Goal: Task Accomplishment & Management: Manage account settings

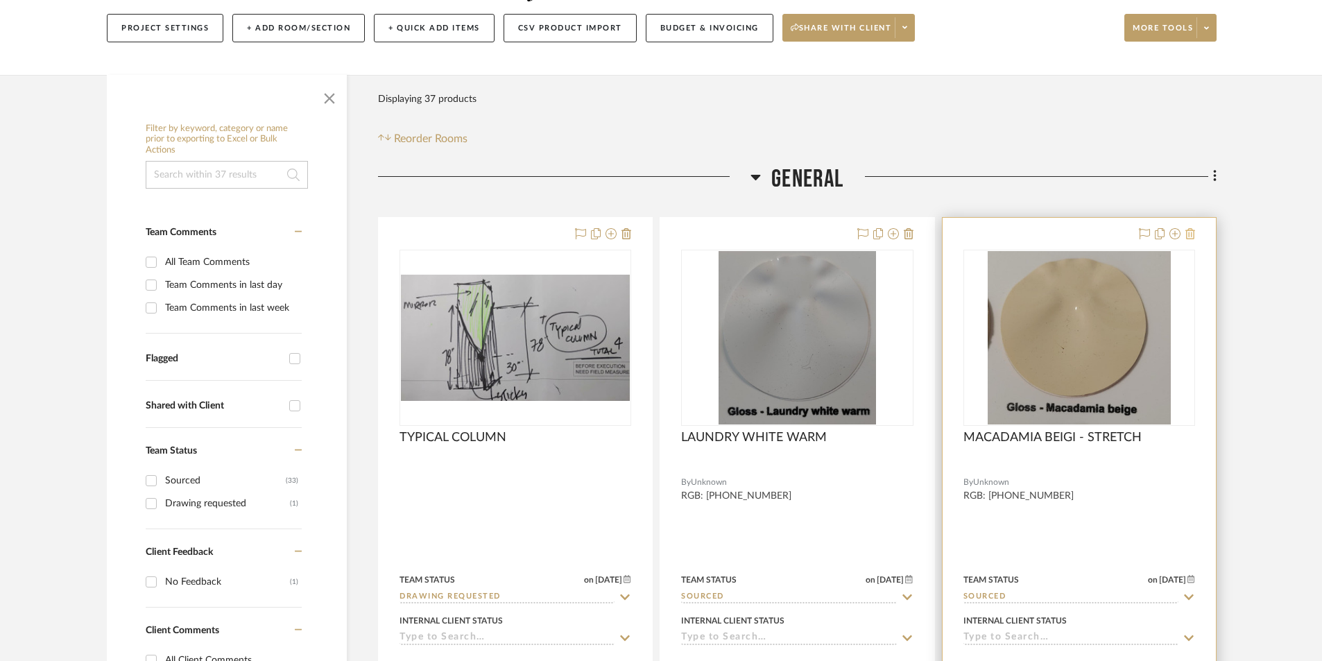
click at [1190, 234] on icon at bounding box center [1190, 233] width 10 height 11
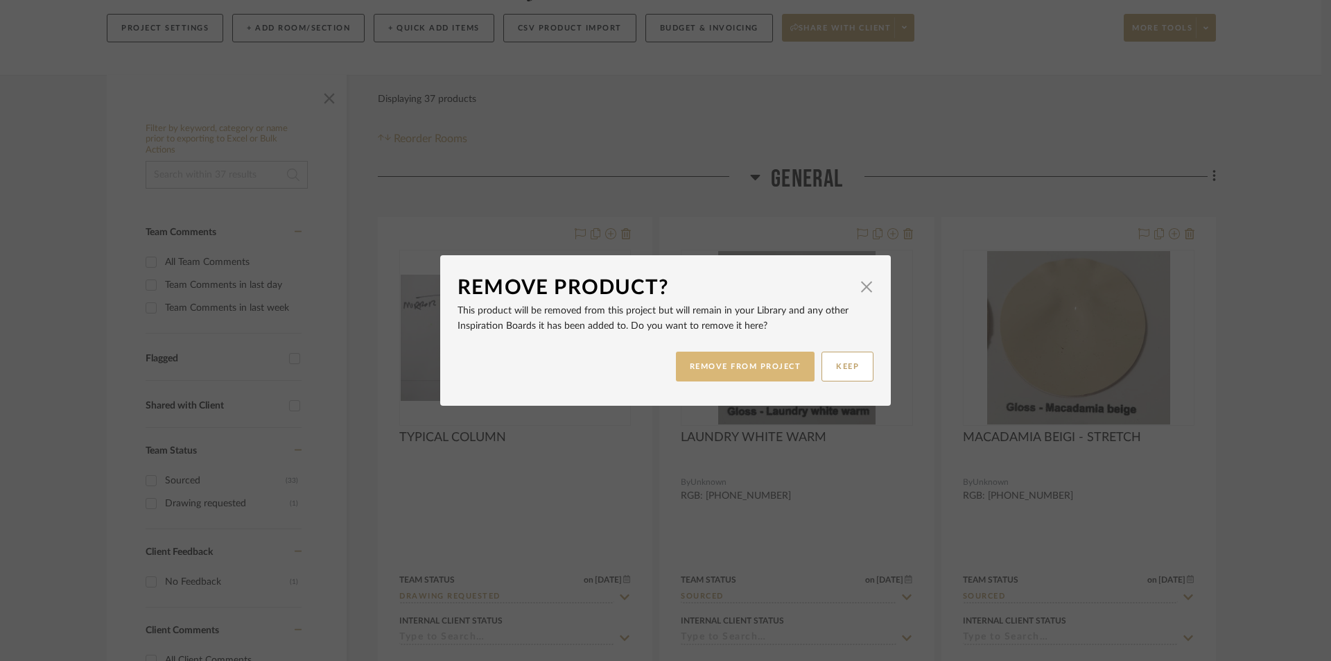
drag, startPoint x: 745, startPoint y: 368, endPoint x: 771, endPoint y: 362, distance: 26.9
click at [747, 365] on button "REMOVE FROM PROJECT" at bounding box center [745, 367] width 139 height 30
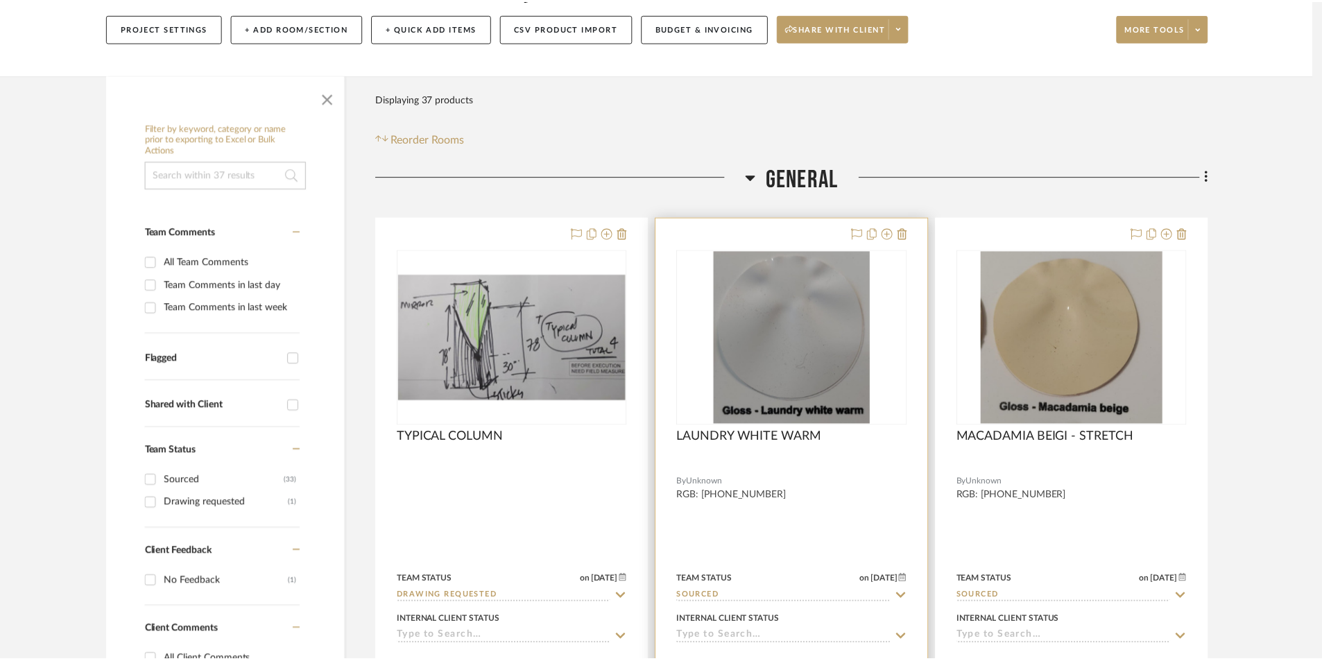
scroll to position [162, 0]
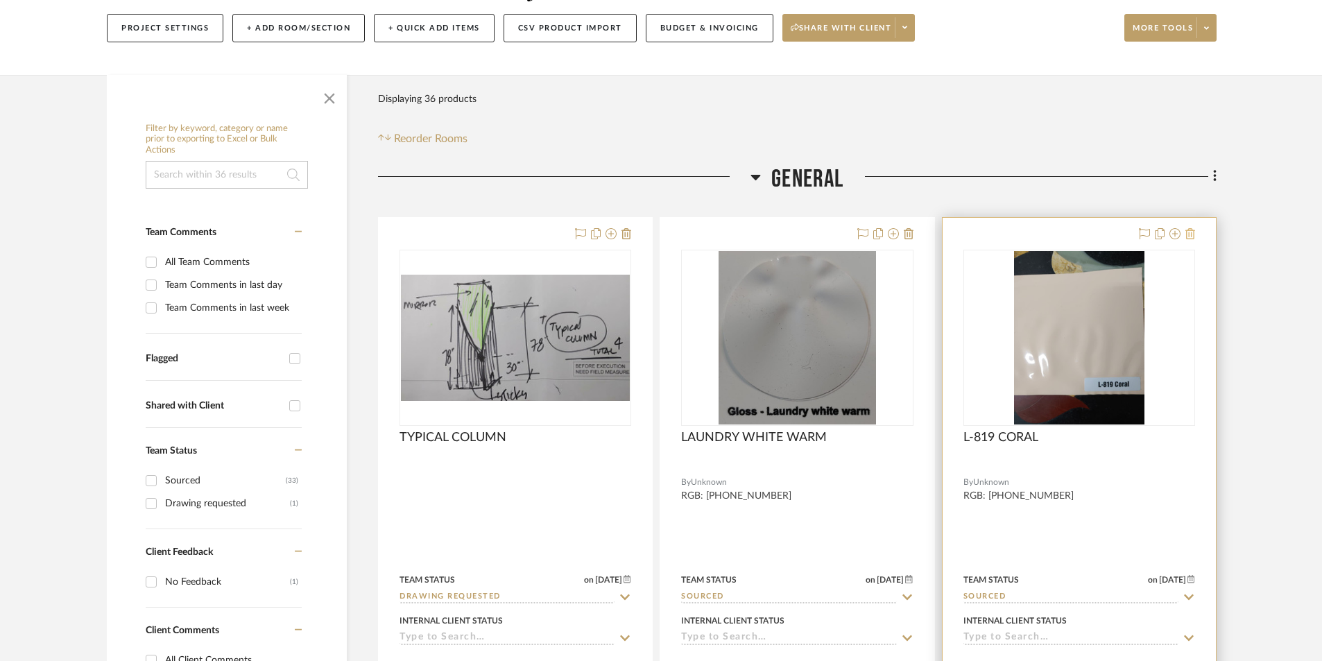
click at [1188, 231] on icon at bounding box center [1190, 233] width 10 height 11
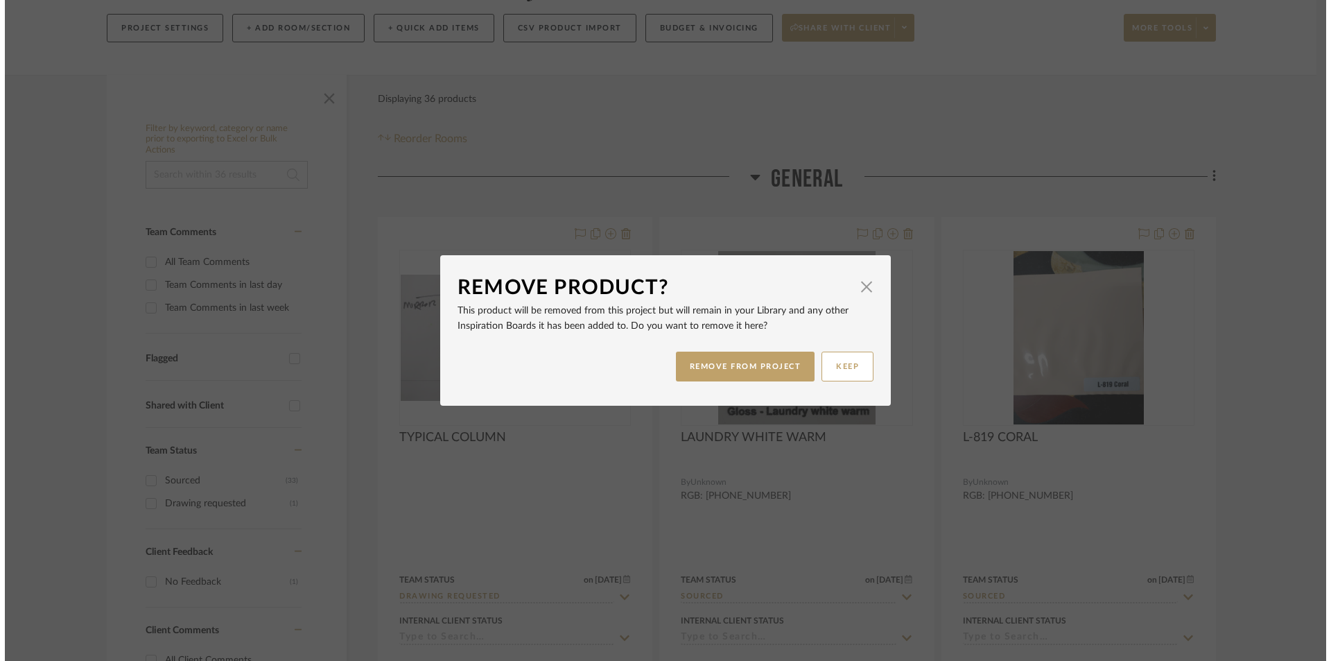
scroll to position [0, 0]
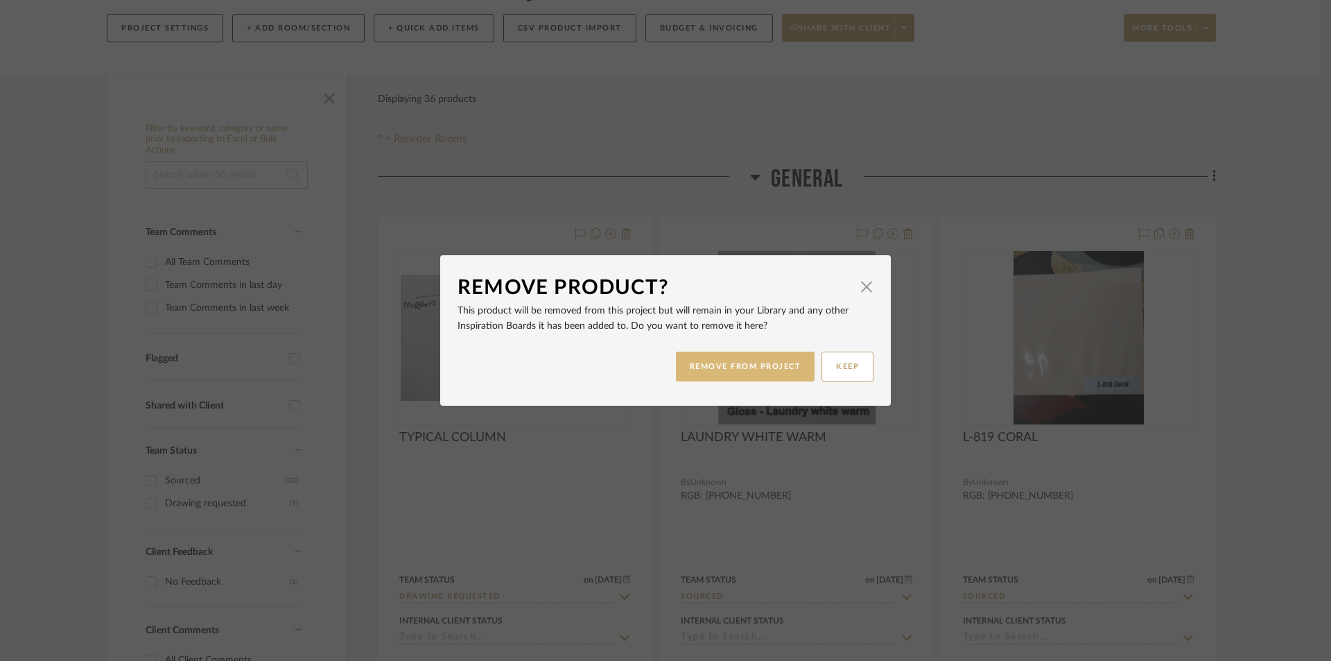
click at [734, 364] on button "REMOVE FROM PROJECT" at bounding box center [745, 367] width 139 height 30
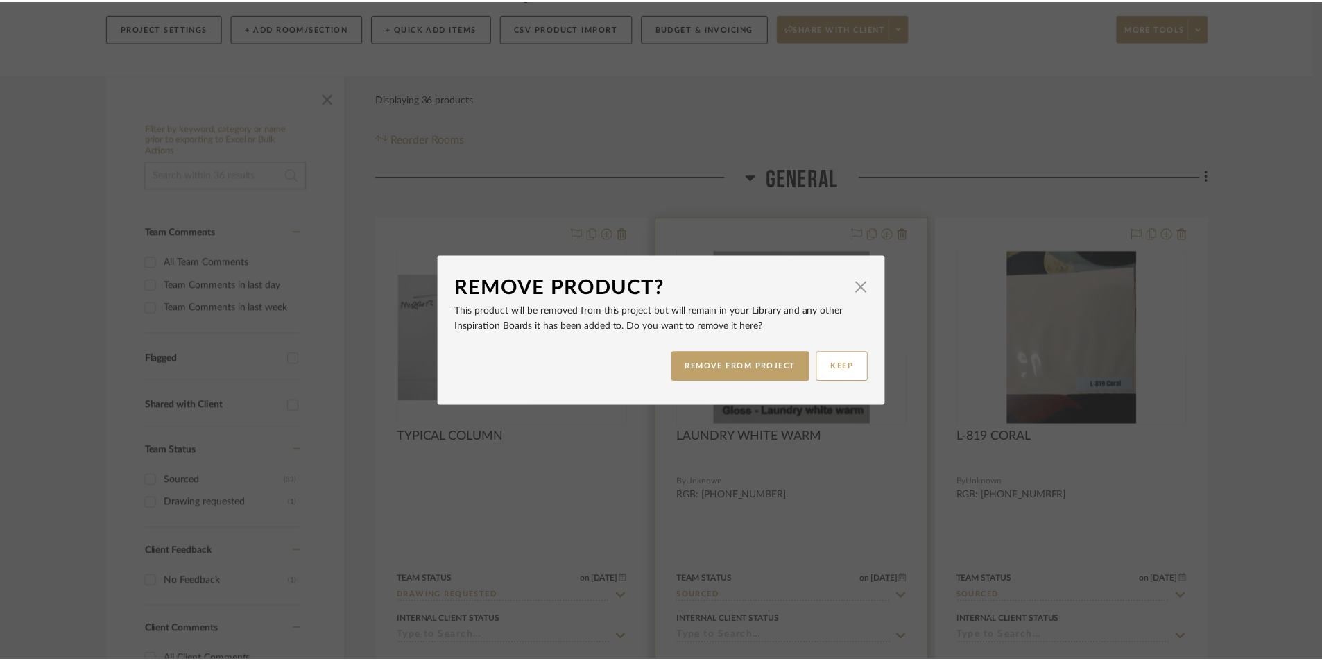
scroll to position [162, 0]
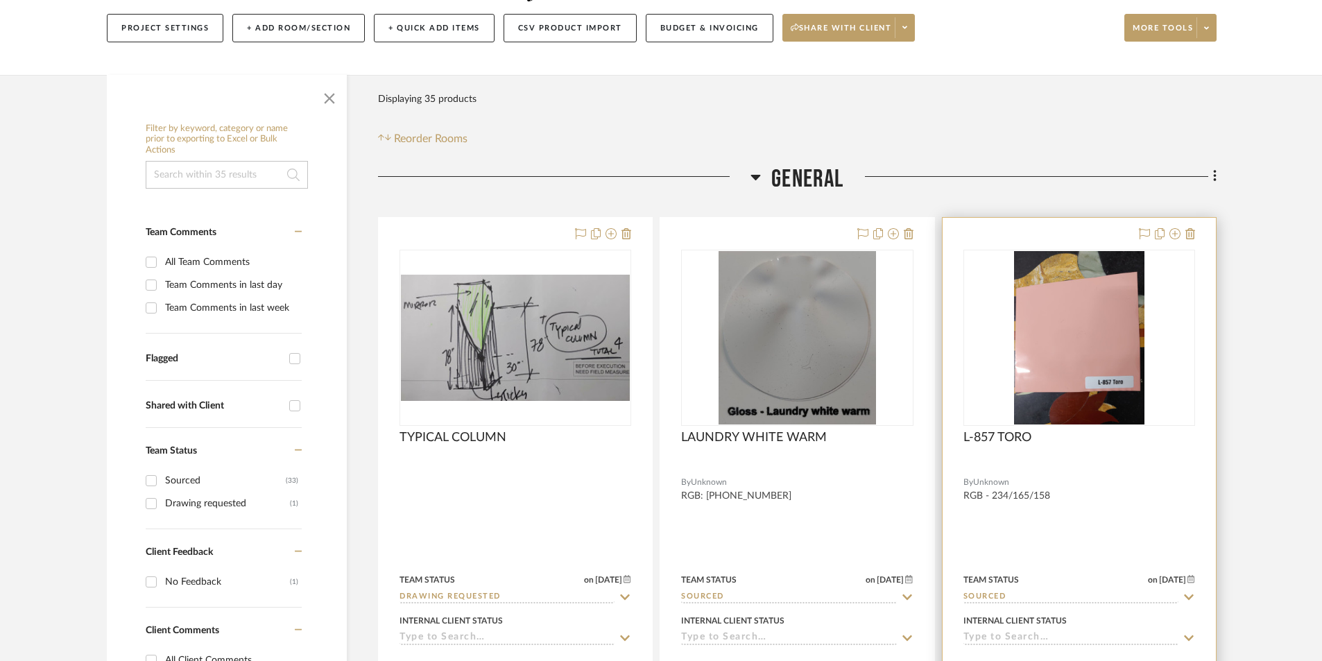
click at [1084, 520] on div at bounding box center [1078, 521] width 273 height 607
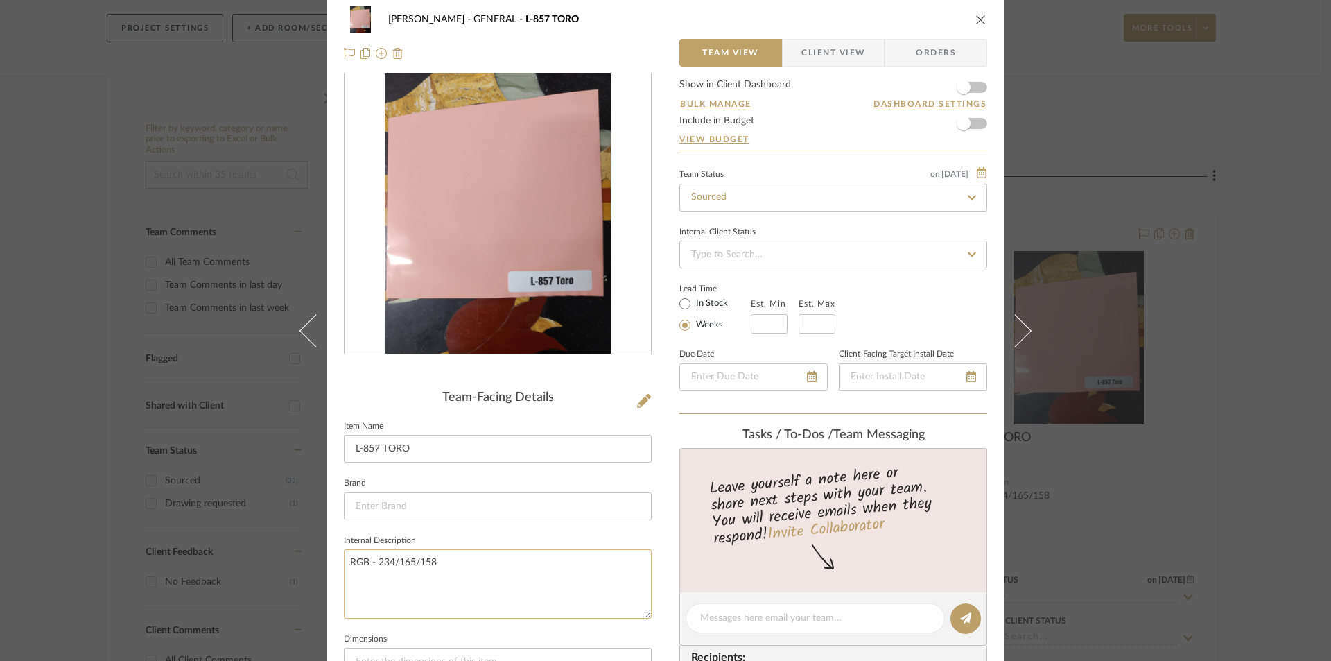
scroll to position [92, 0]
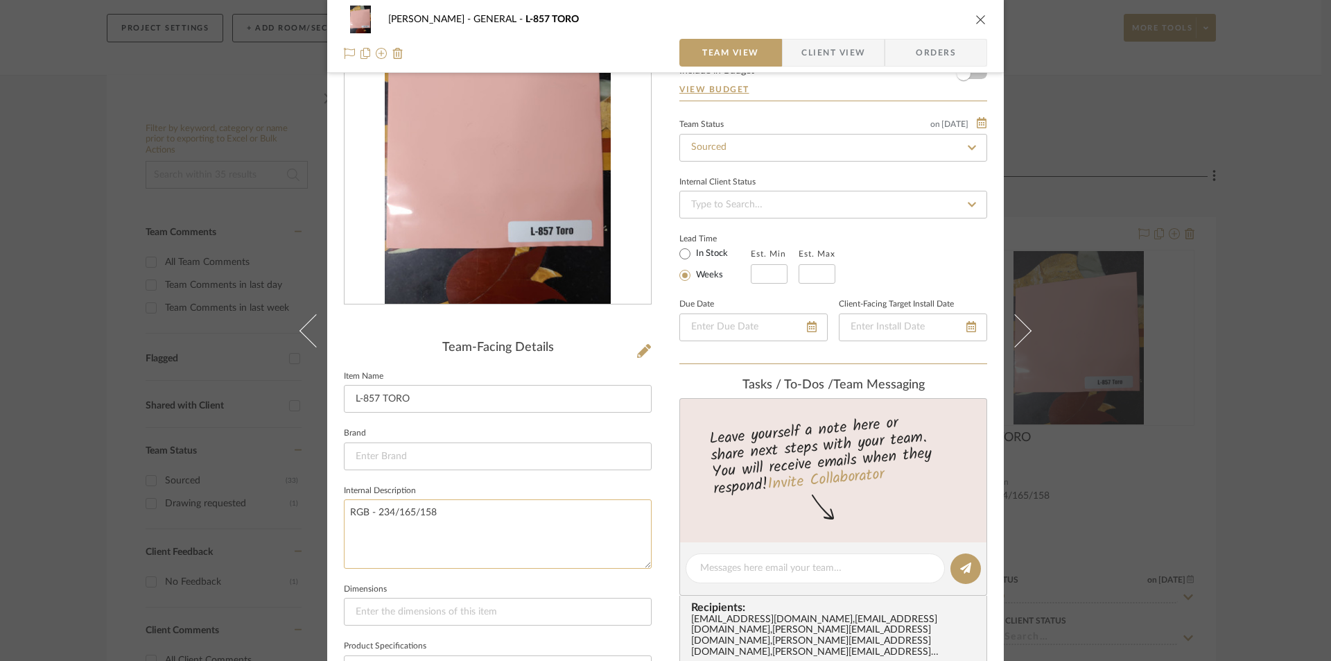
click at [454, 510] on textarea "RGB - 234/165/158" at bounding box center [498, 533] width 308 height 69
click at [553, 544] on textarea "RGB - 234/165/158 powder room only with one led" at bounding box center [498, 533] width 308 height 69
type textarea "RGB - 234/165/158 powder room only with one led"
click at [976, 18] on icon "close" at bounding box center [981, 19] width 11 height 11
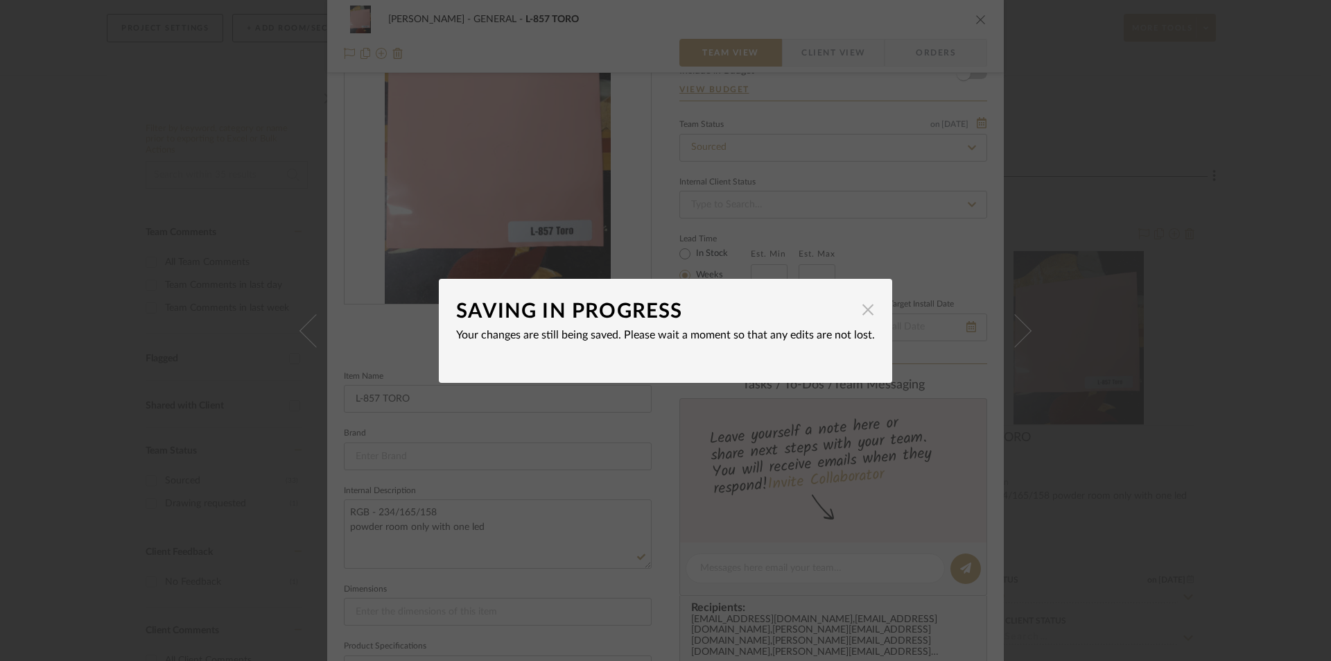
click at [859, 309] on span "button" at bounding box center [868, 310] width 28 height 28
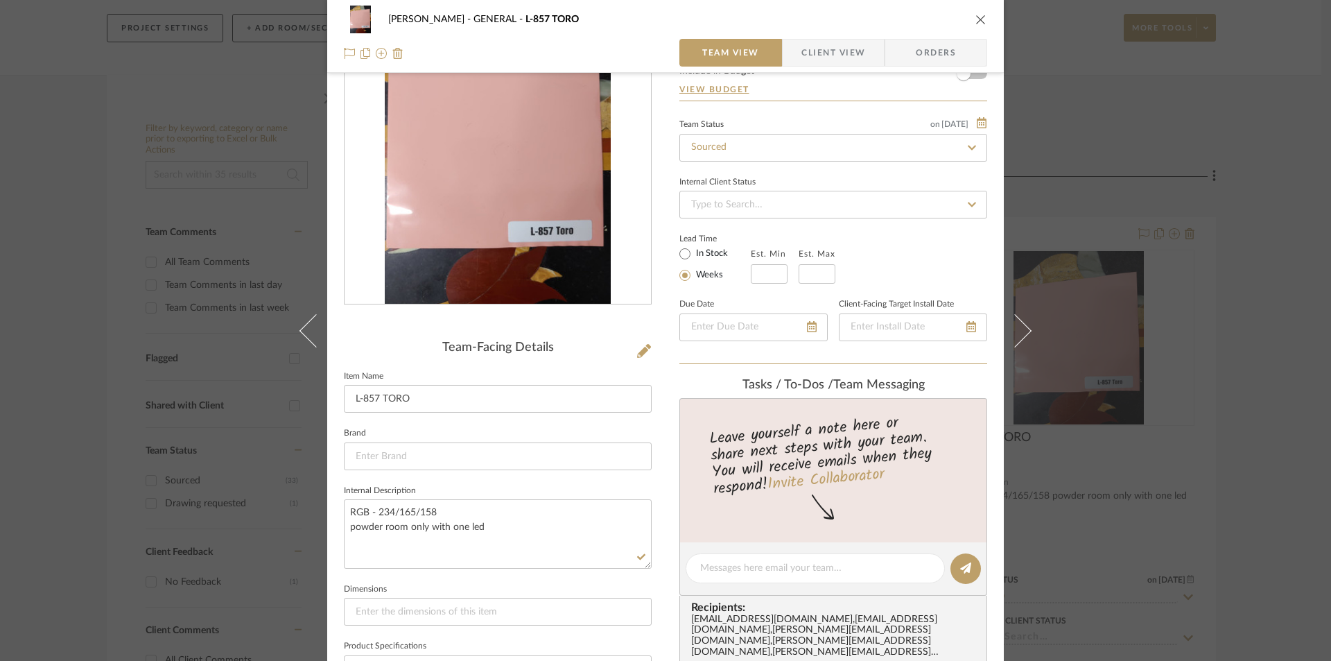
click at [976, 18] on icon "close" at bounding box center [981, 19] width 11 height 11
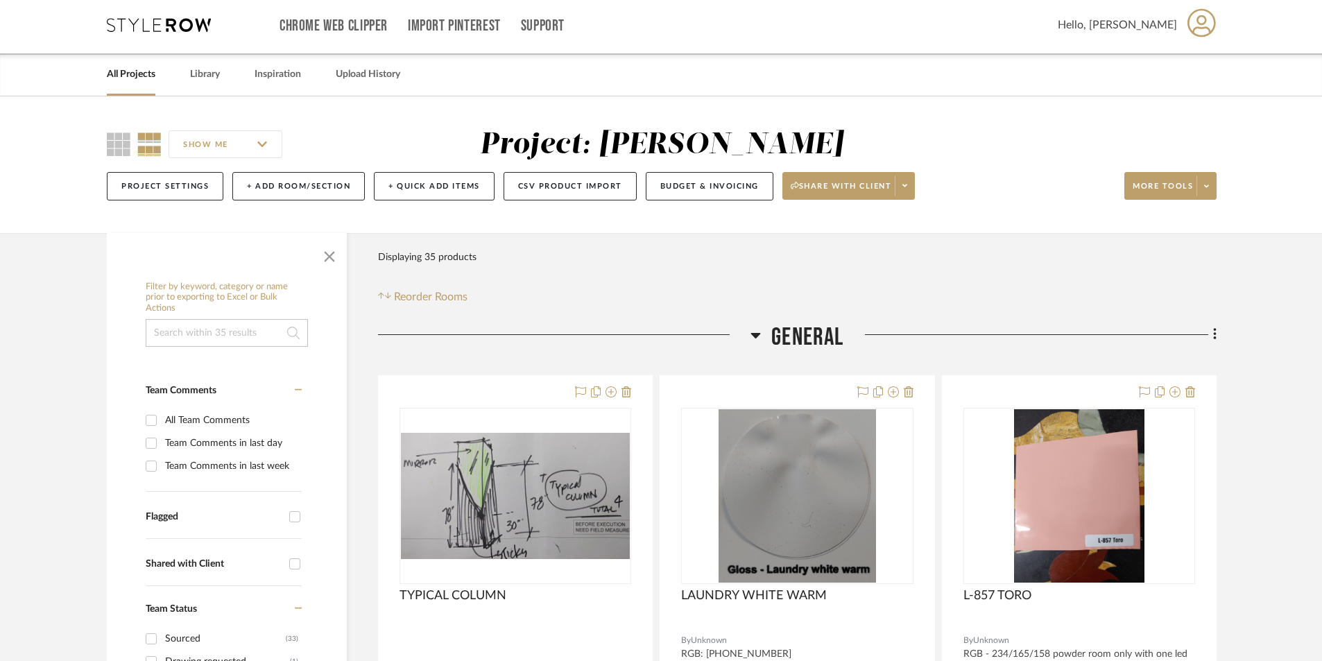
scroll to position [0, 0]
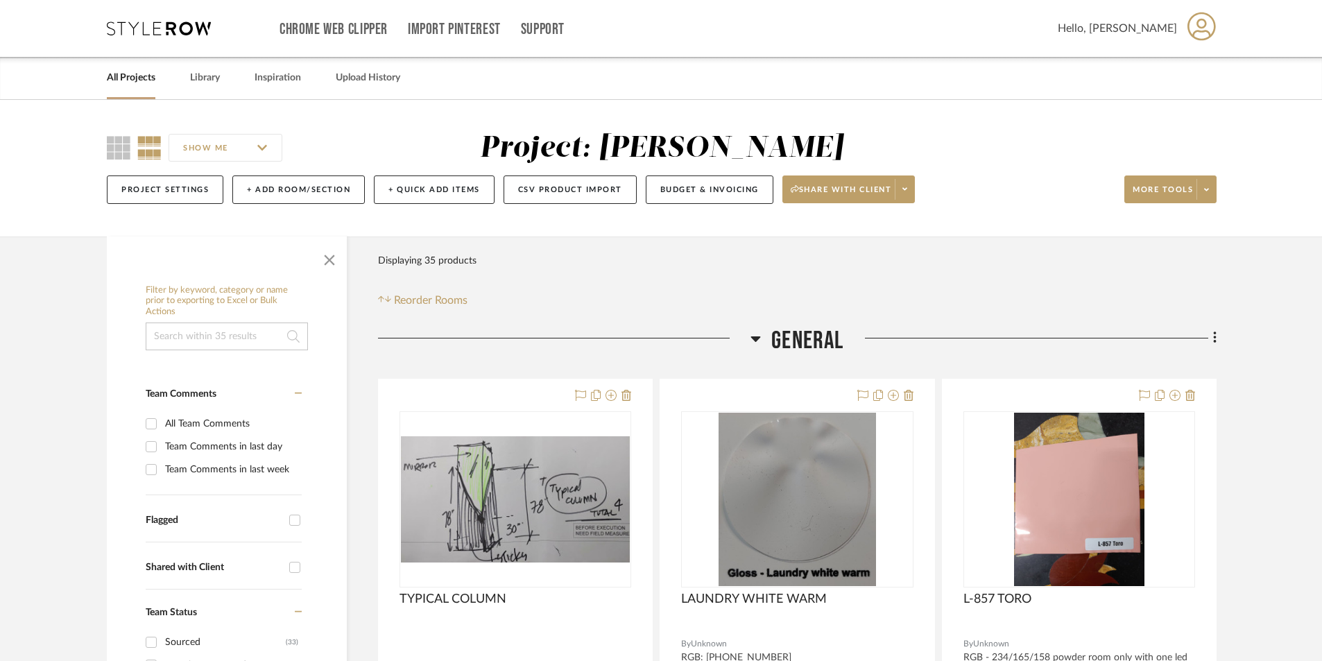
click at [137, 81] on link "All Projects" at bounding box center [131, 78] width 49 height 19
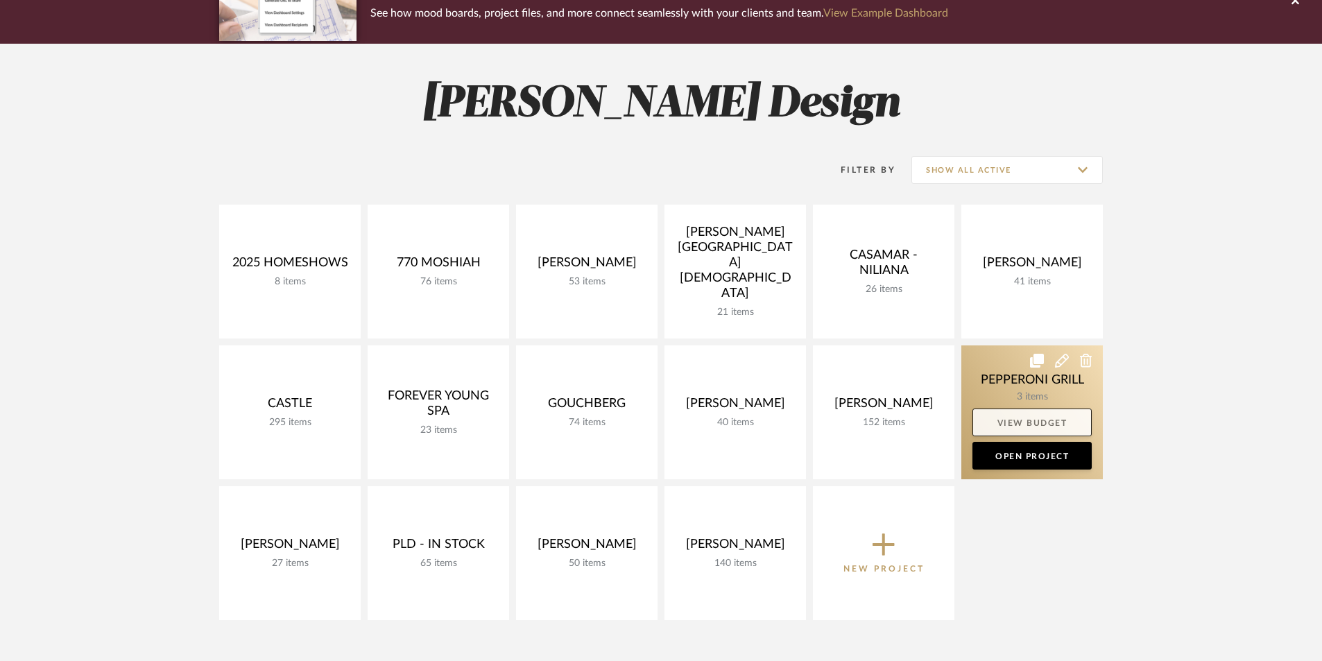
scroll to position [185, 0]
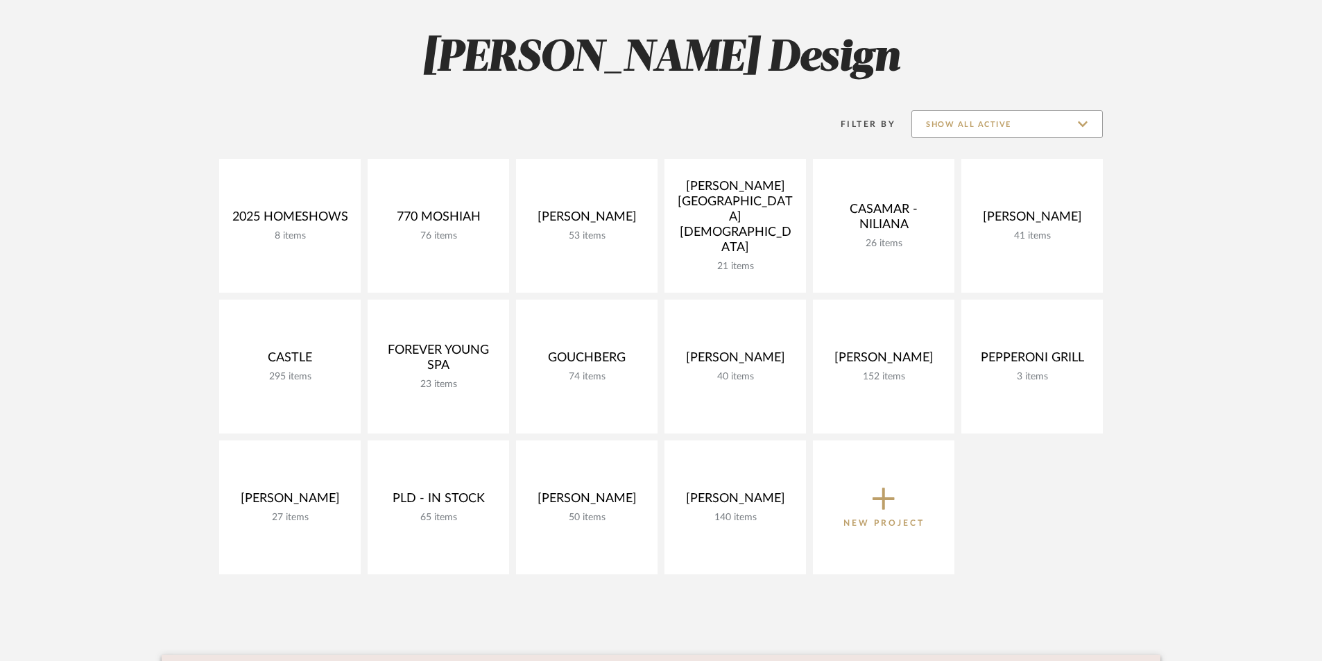
click at [994, 128] on input "Show All Active" at bounding box center [1006, 124] width 191 height 28
drag, startPoint x: 969, startPoint y: 218, endPoint x: 960, endPoint y: 223, distance: 10.2
click at [968, 219] on span "Archived" at bounding box center [1007, 225] width 190 height 33
type input "Archived"
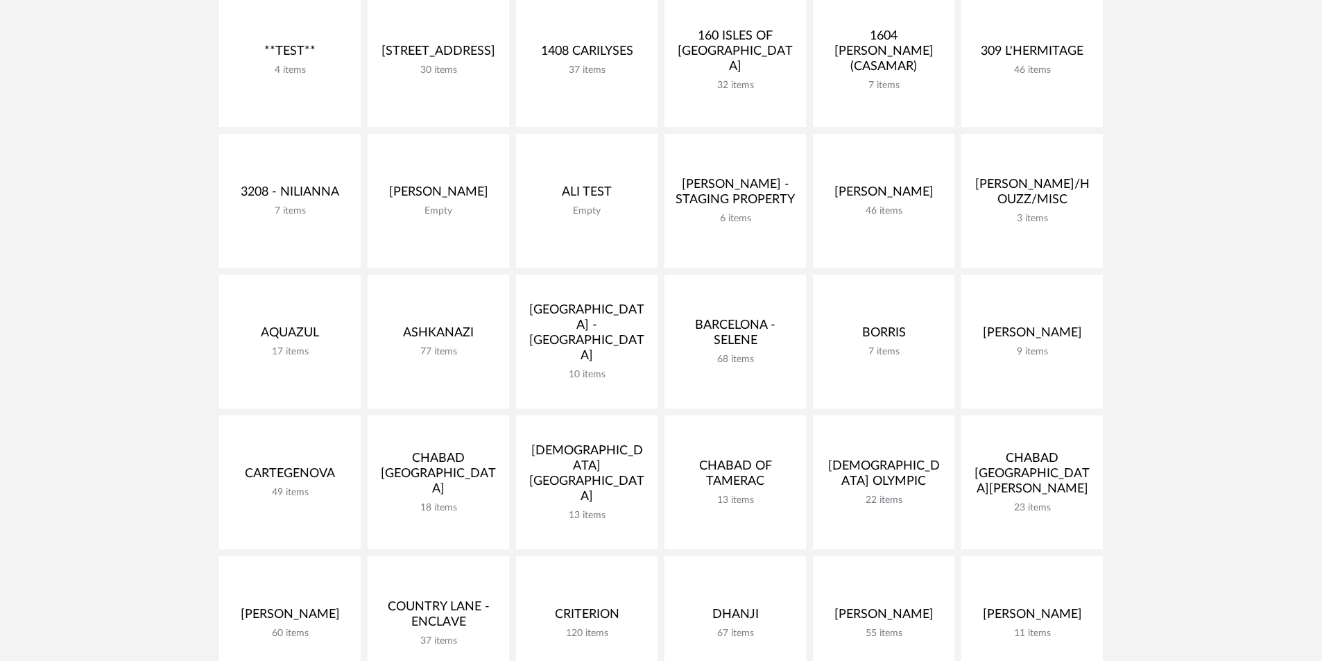
scroll to position [370, 0]
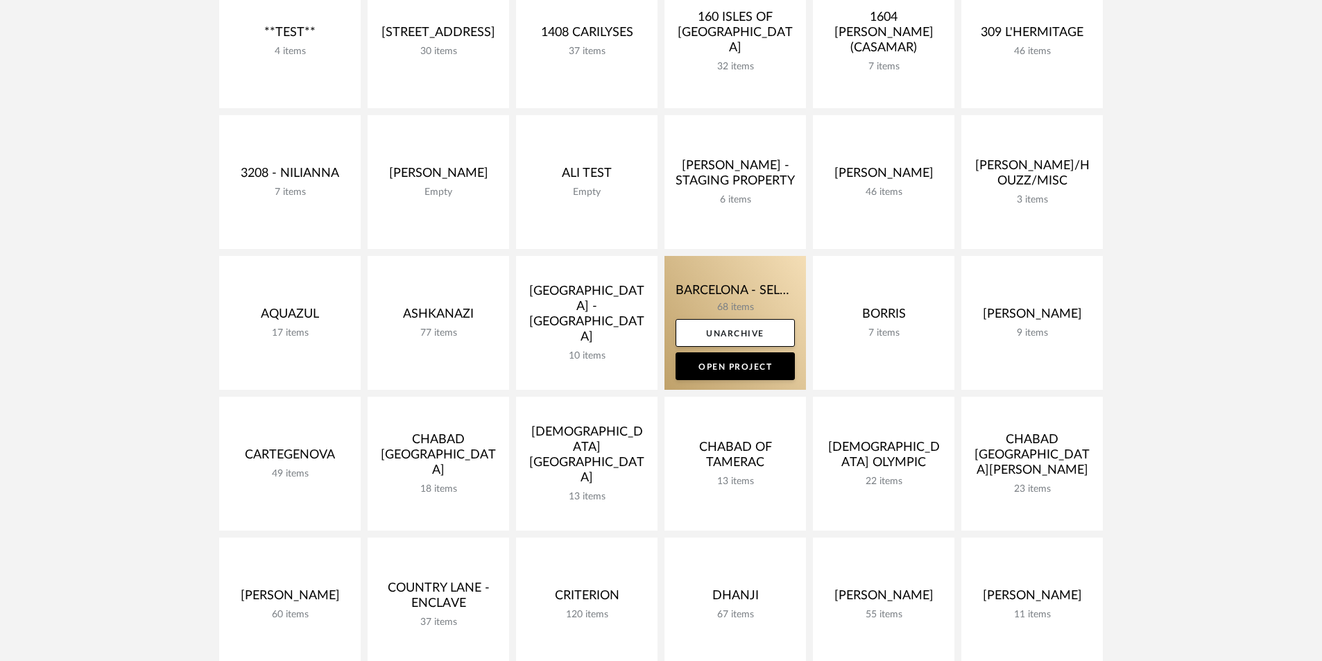
click at [730, 311] on link at bounding box center [734, 323] width 141 height 134
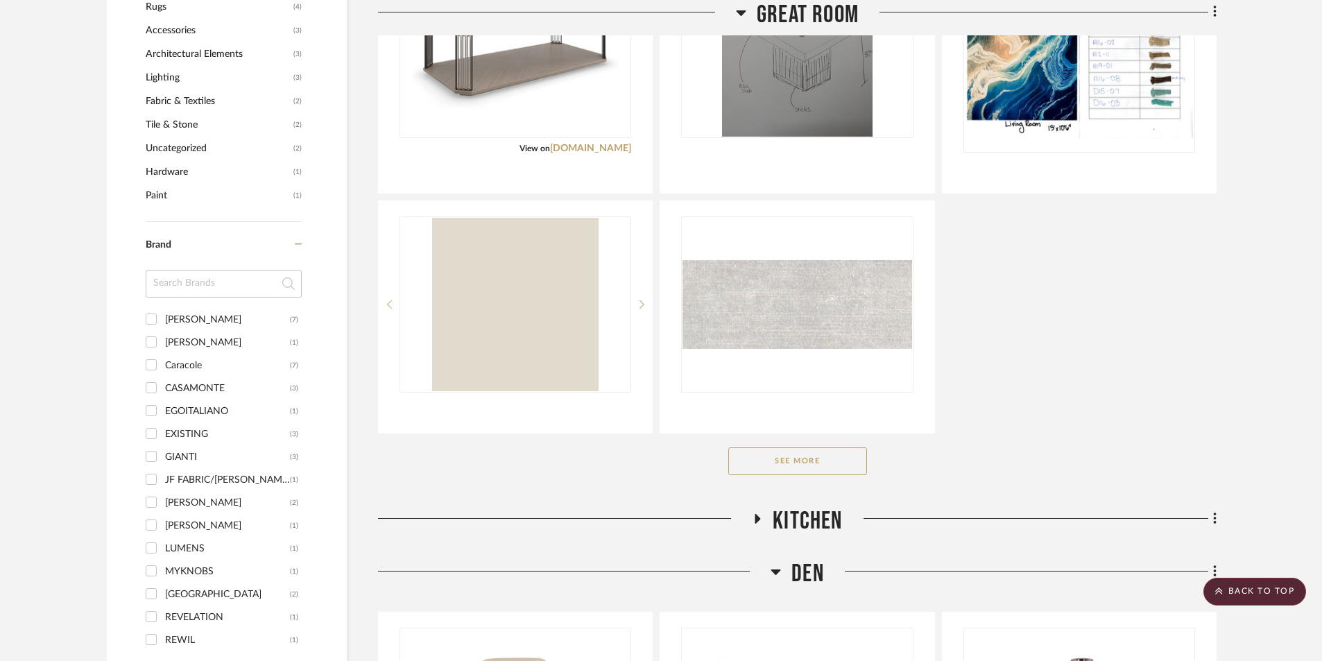
scroll to position [1340, 0]
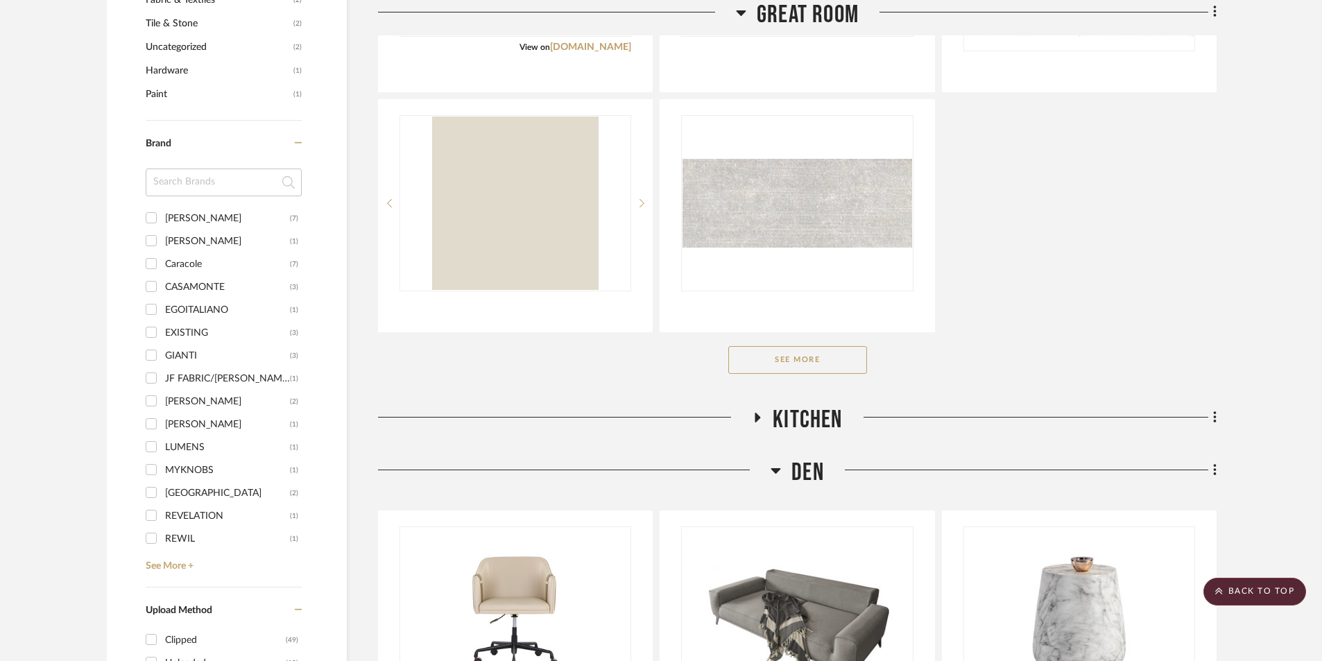
click at [752, 417] on icon at bounding box center [757, 417] width 17 height 10
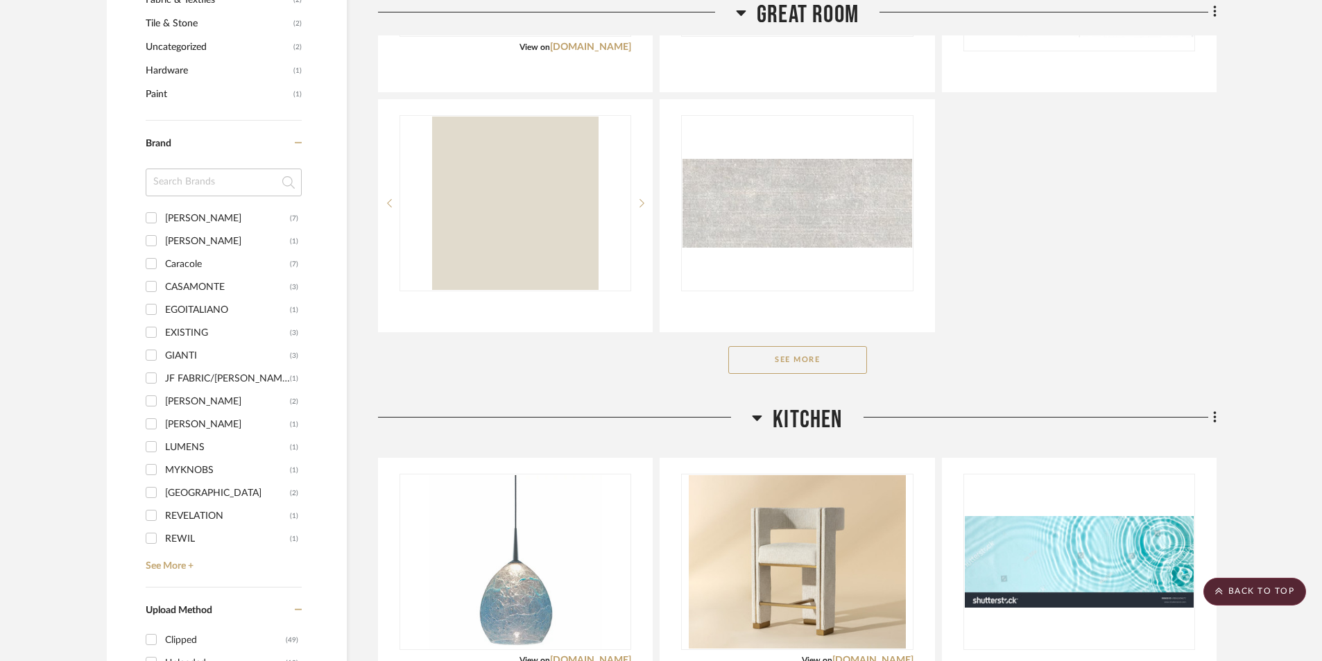
click at [798, 354] on button "See More" at bounding box center [797, 360] width 139 height 28
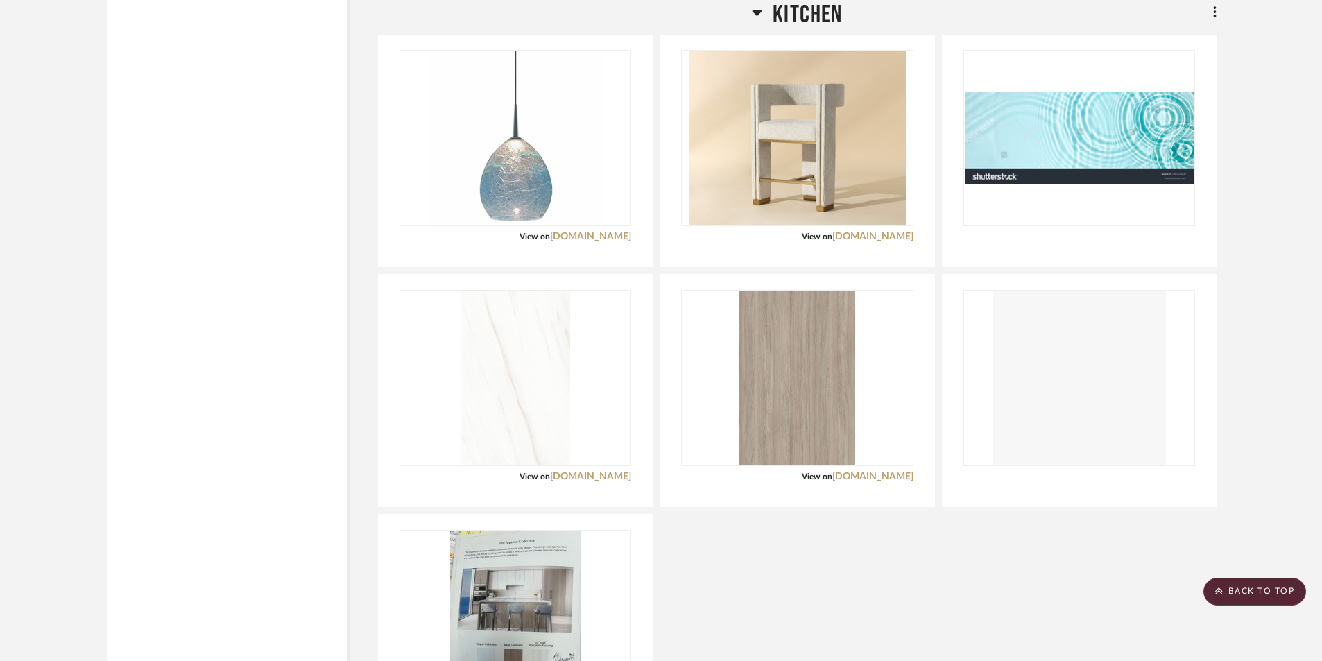
scroll to position [2774, 0]
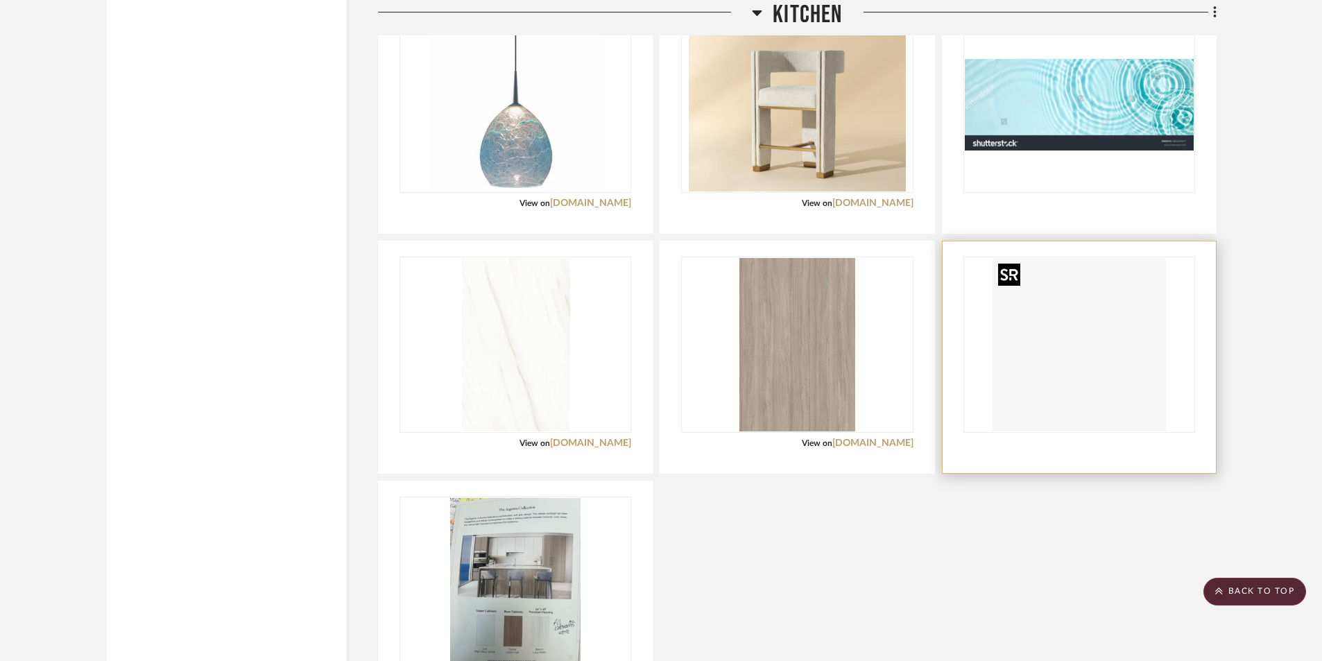
click at [1012, 378] on img "0" at bounding box center [1078, 344] width 173 height 173
click at [1053, 413] on img "0" at bounding box center [1078, 344] width 173 height 173
click at [1058, 434] on div at bounding box center [1078, 357] width 273 height 232
click at [1055, 446] on div at bounding box center [1079, 443] width 232 height 12
click at [1080, 356] on img "0" at bounding box center [1078, 344] width 173 height 173
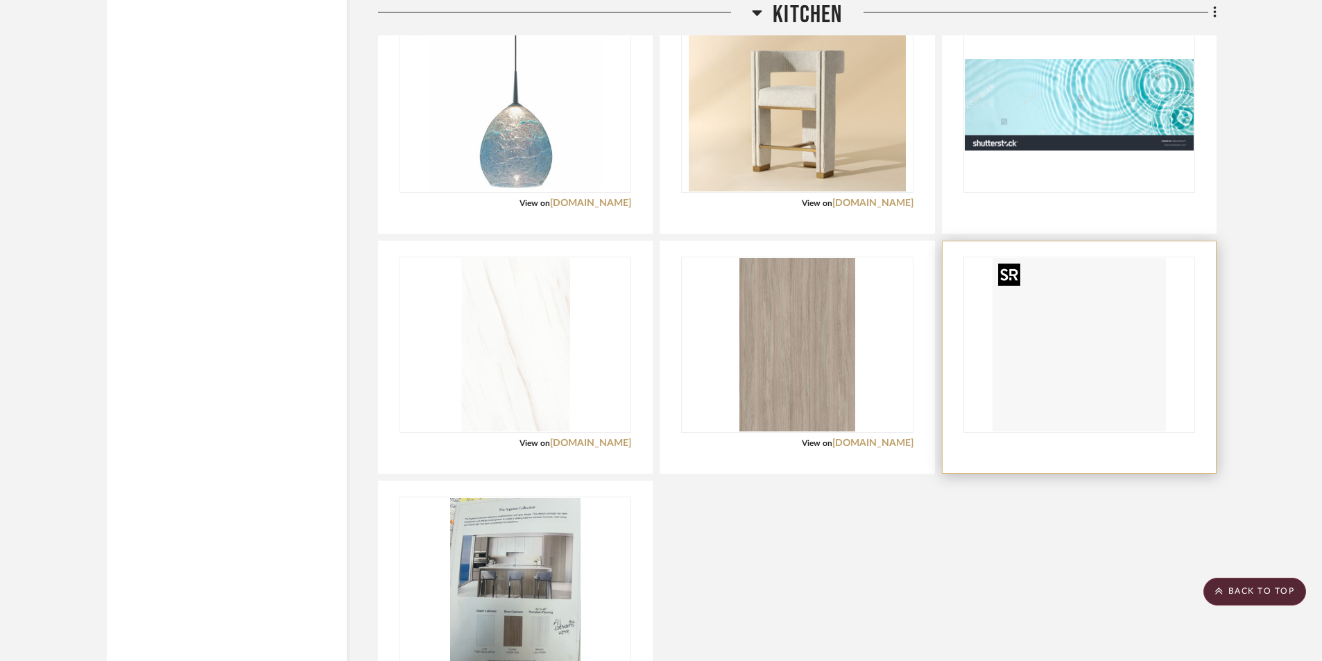
click at [1112, 327] on img "0" at bounding box center [1078, 344] width 173 height 173
click at [1113, 327] on img "0" at bounding box center [1078, 344] width 173 height 173
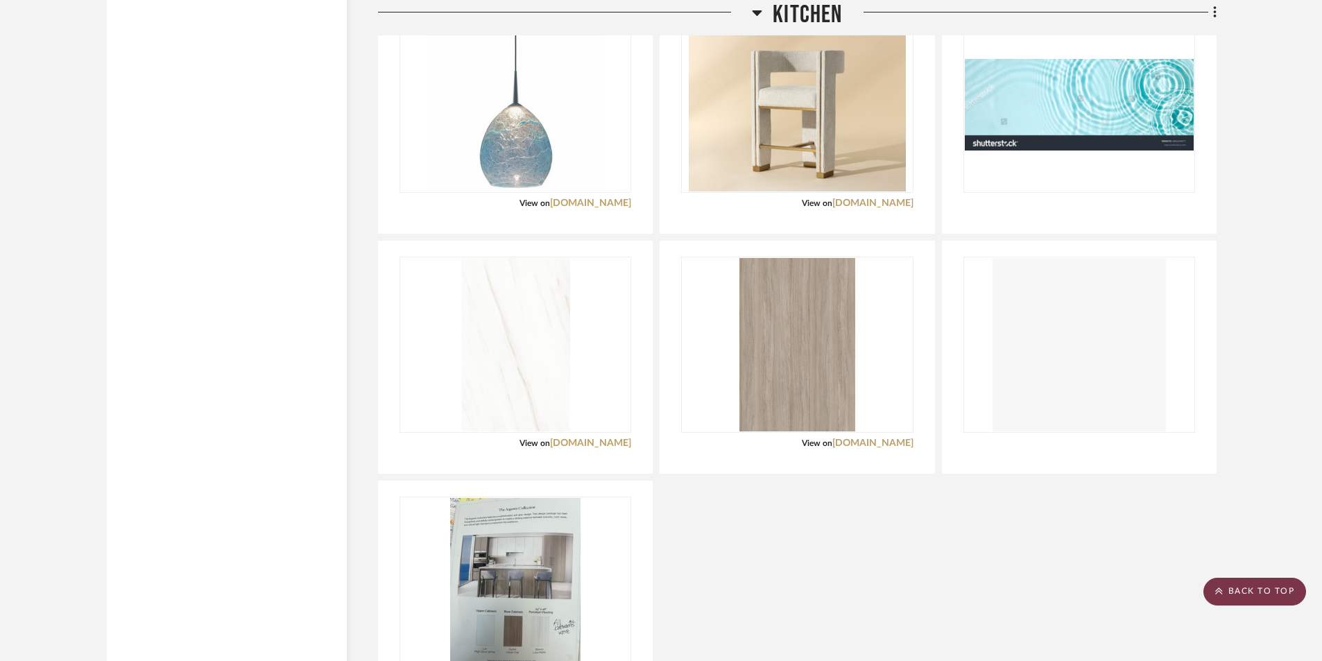
drag, startPoint x: 1266, startPoint y: 594, endPoint x: 1259, endPoint y: 594, distance: 7.0
click at [1262, 595] on scroll-to-top-button "BACK TO TOP" at bounding box center [1254, 592] width 103 height 28
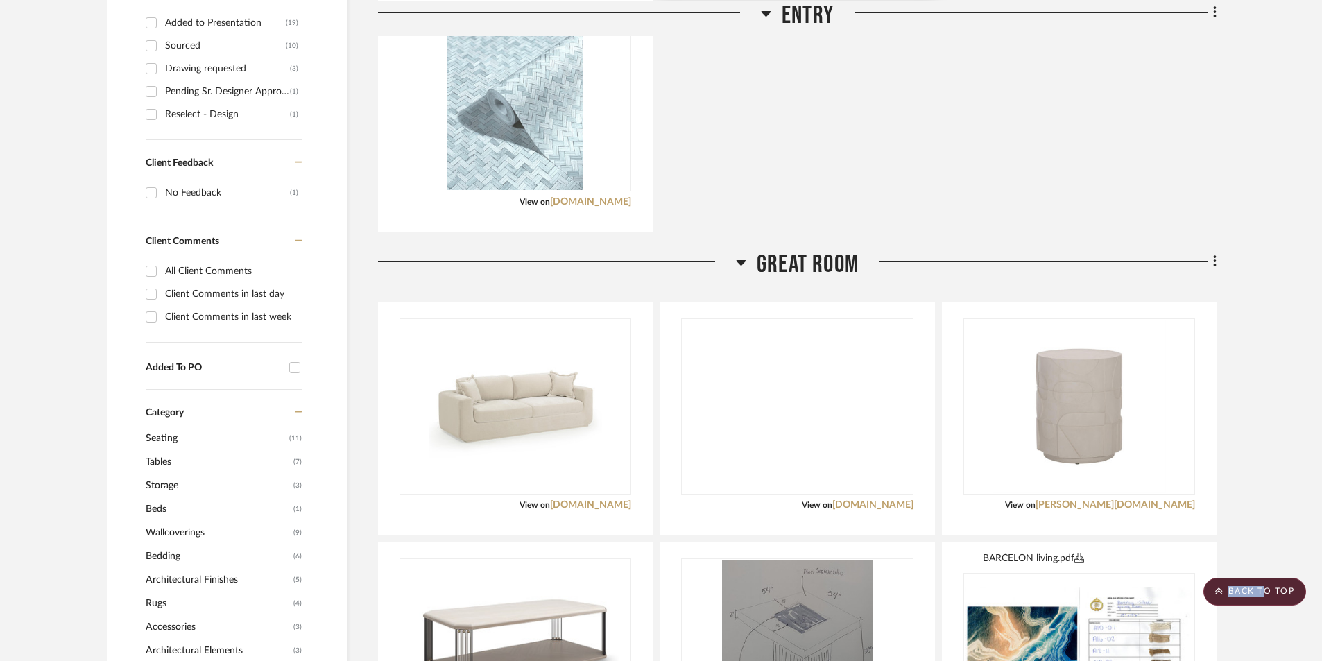
scroll to position [0, 0]
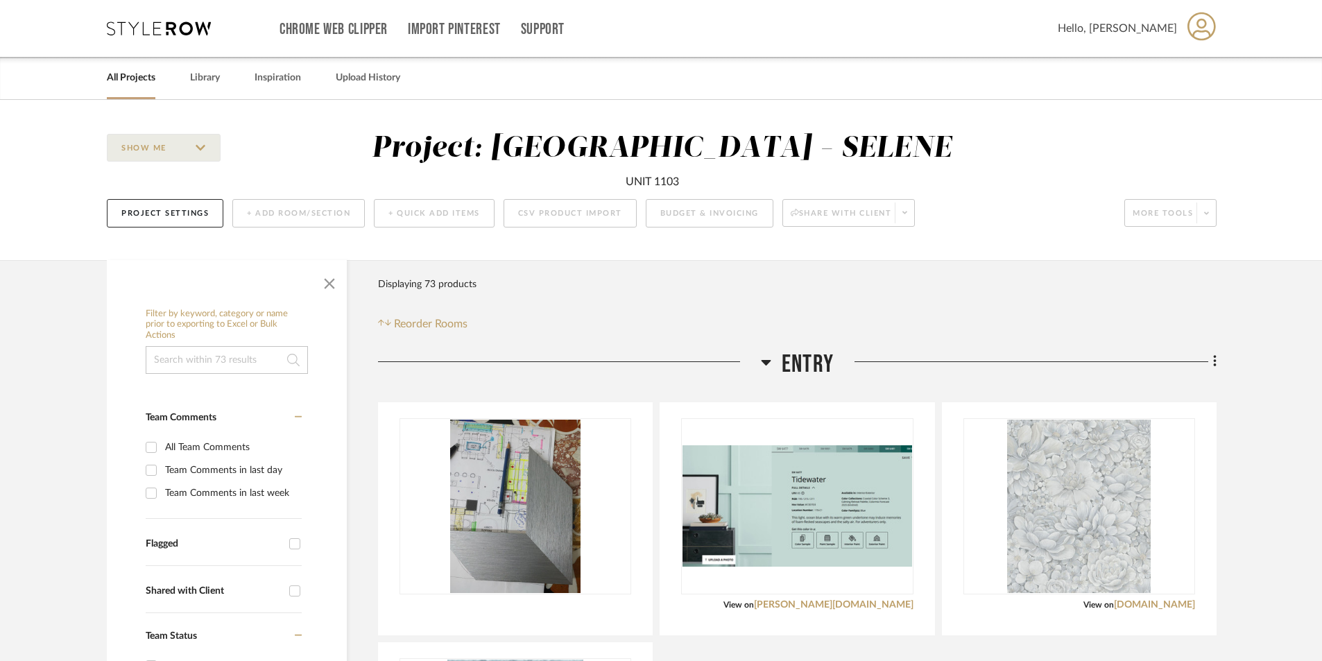
click at [141, 82] on link "All Projects" at bounding box center [131, 78] width 49 height 19
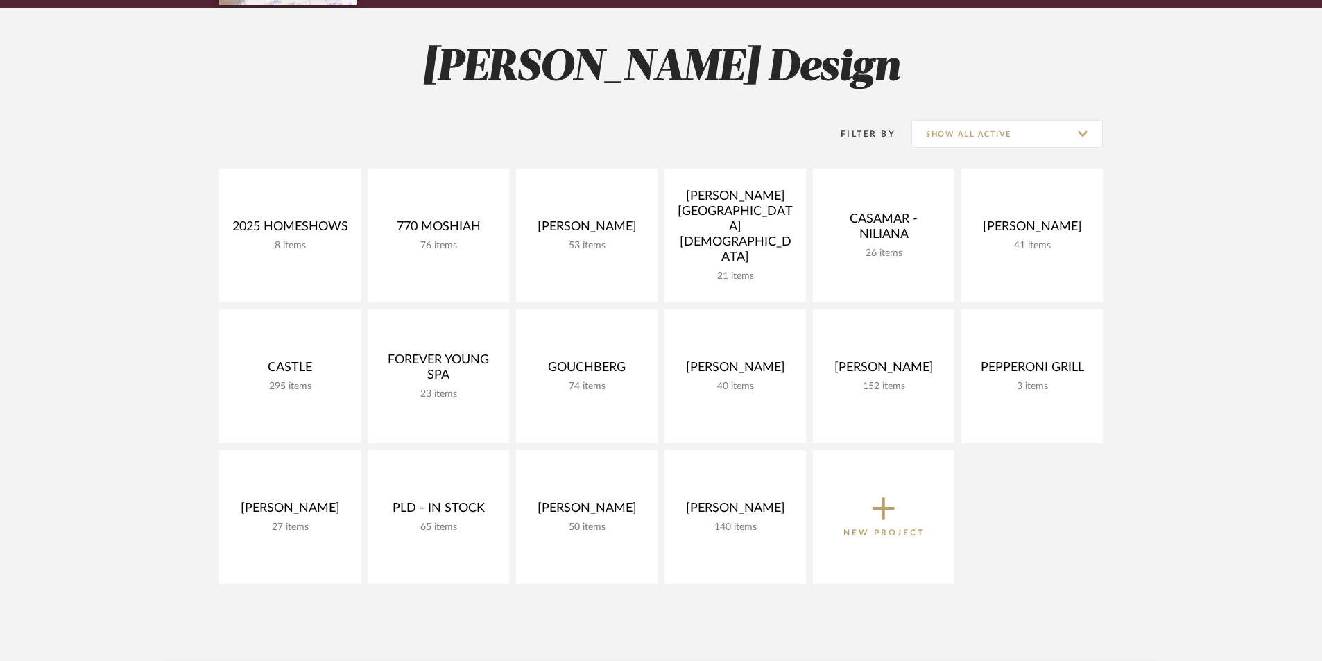
scroll to position [185, 0]
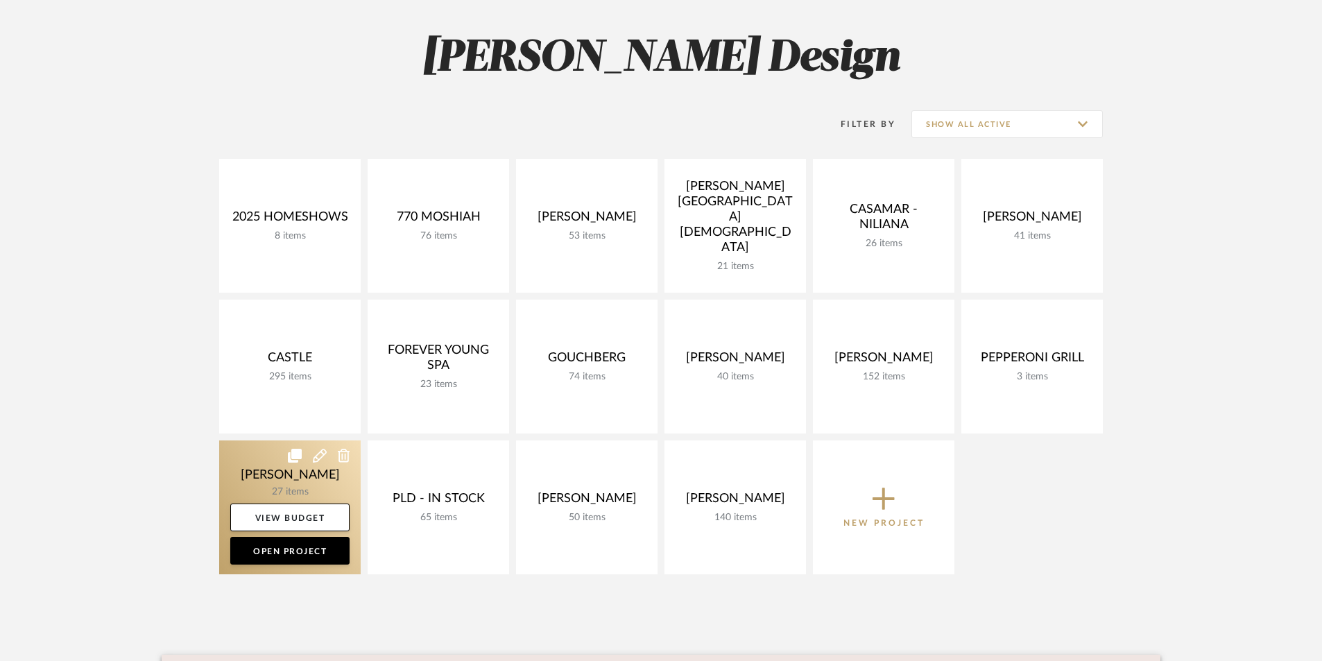
click at [241, 472] on link at bounding box center [289, 507] width 141 height 134
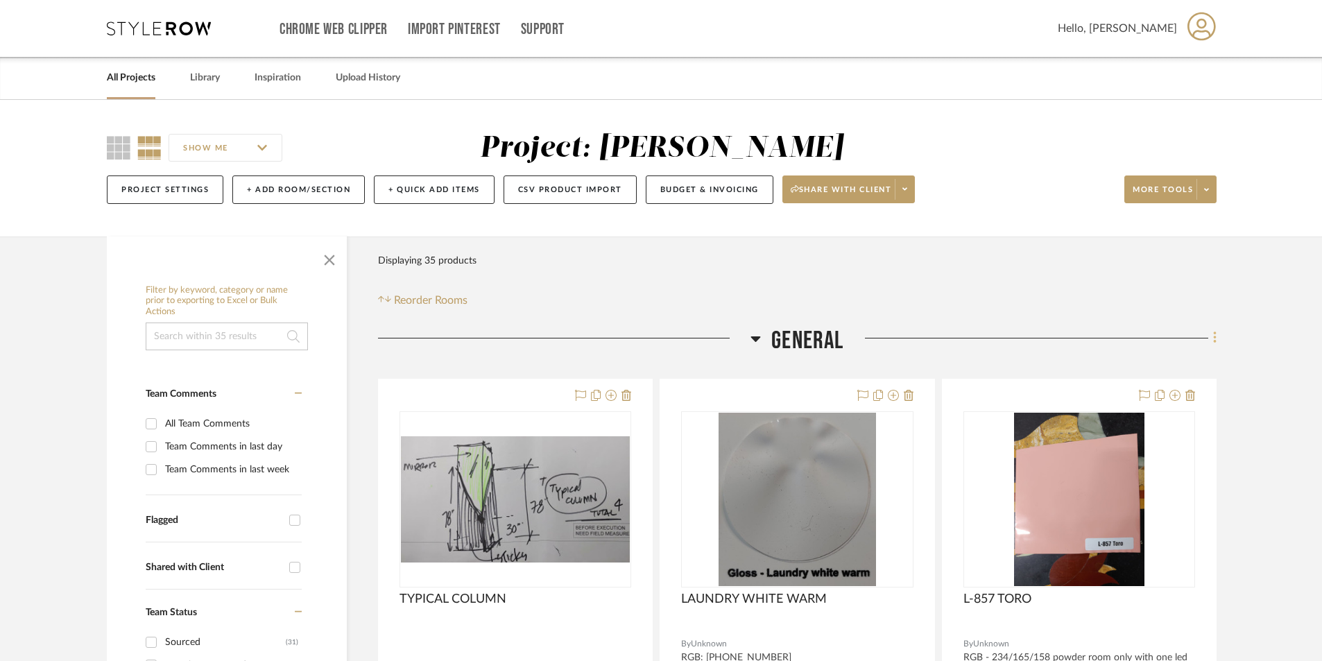
click at [1213, 332] on icon at bounding box center [1215, 337] width 4 height 15
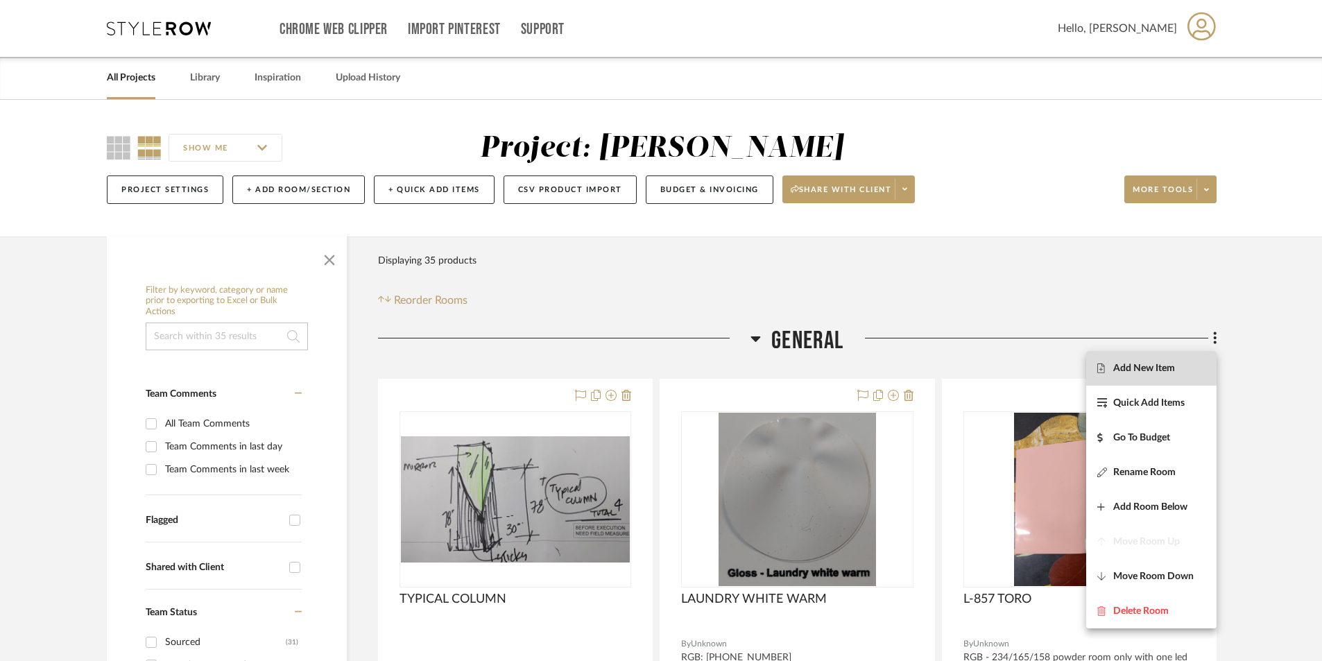
click at [1178, 372] on span "Add New Item" at bounding box center [1151, 368] width 108 height 12
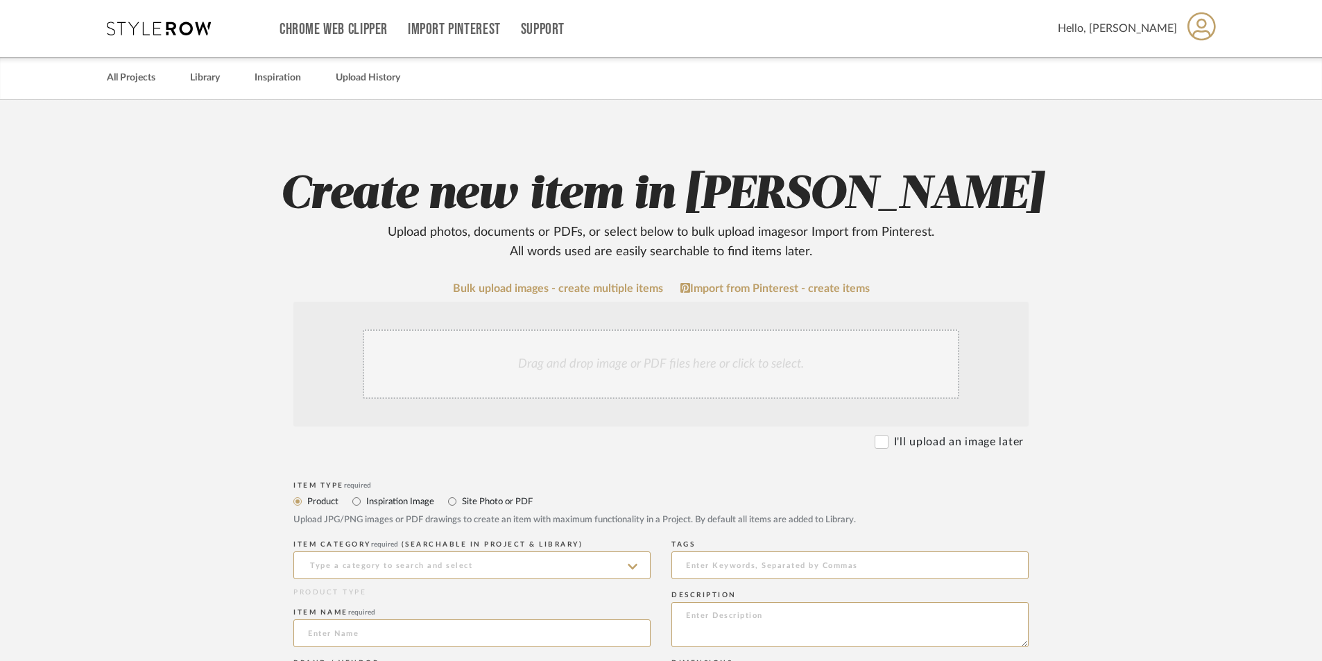
click at [614, 360] on div "Drag and drop image or PDF files here or click to select." at bounding box center [661, 363] width 596 height 69
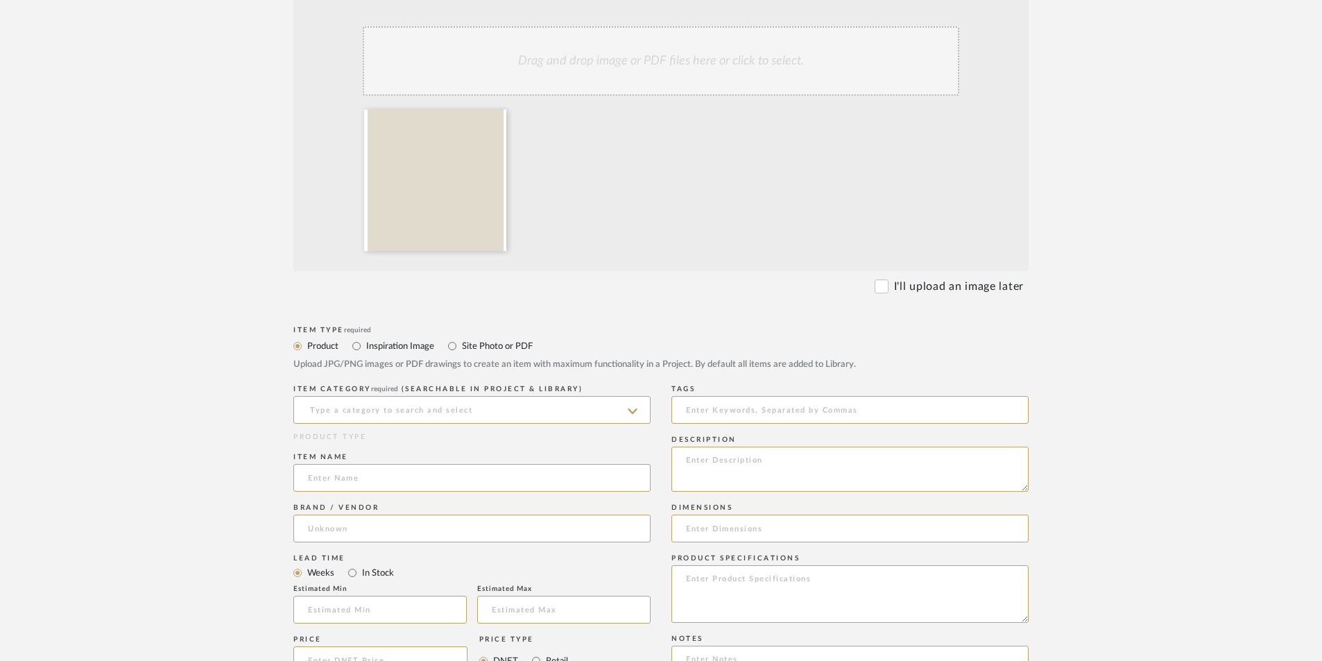
scroll to position [324, 0]
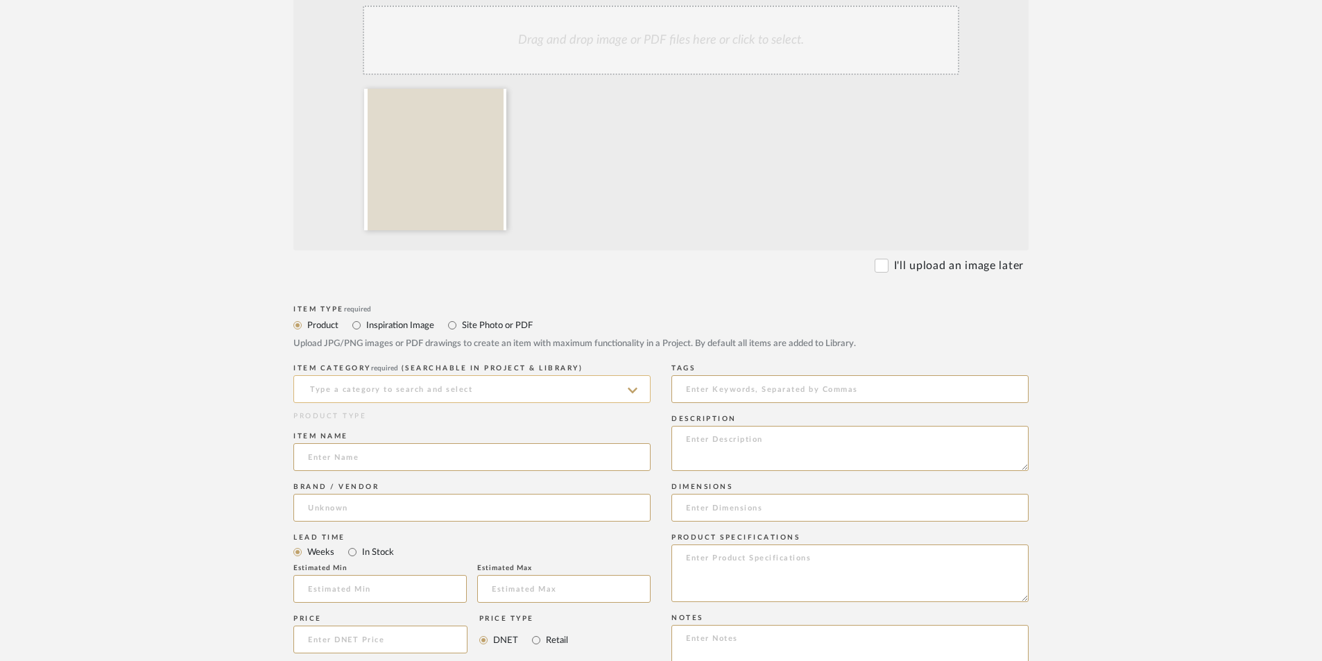
click at [553, 388] on input at bounding box center [471, 389] width 357 height 28
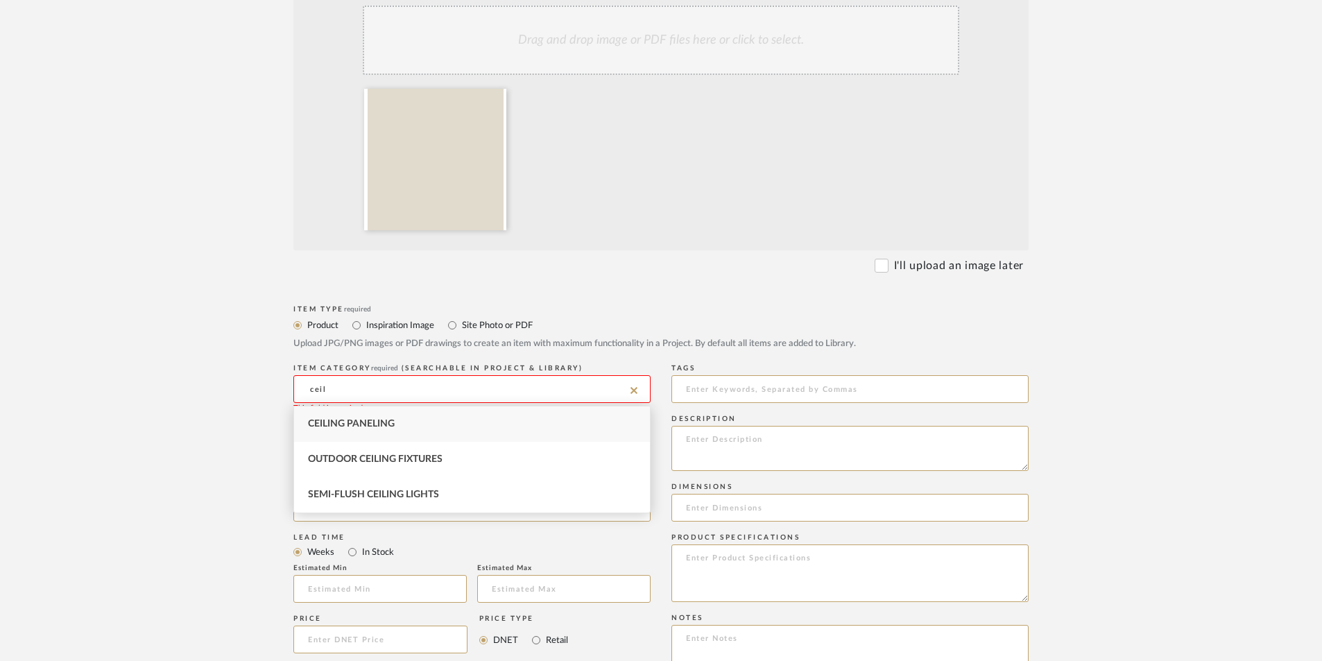
click at [458, 428] on div "Ceiling Paneling" at bounding box center [472, 423] width 356 height 35
type input "Ceiling Paneling"
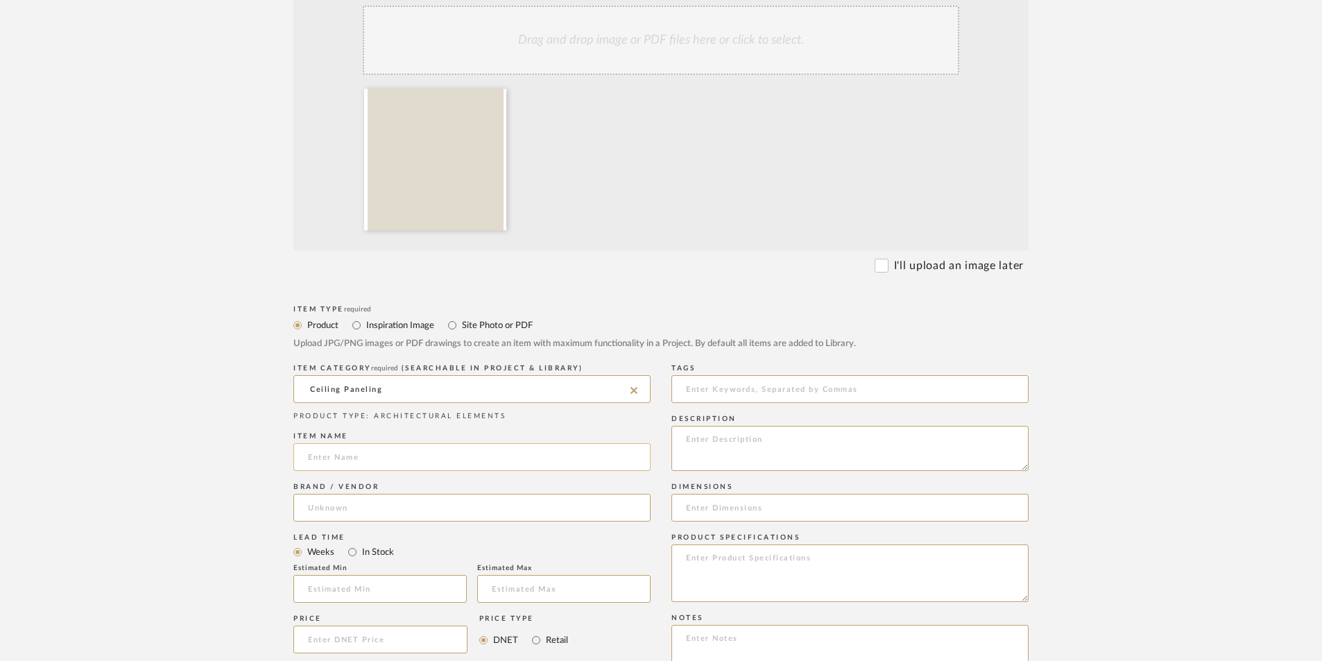
click at [408, 461] on input at bounding box center [471, 457] width 357 height 28
type input "w"
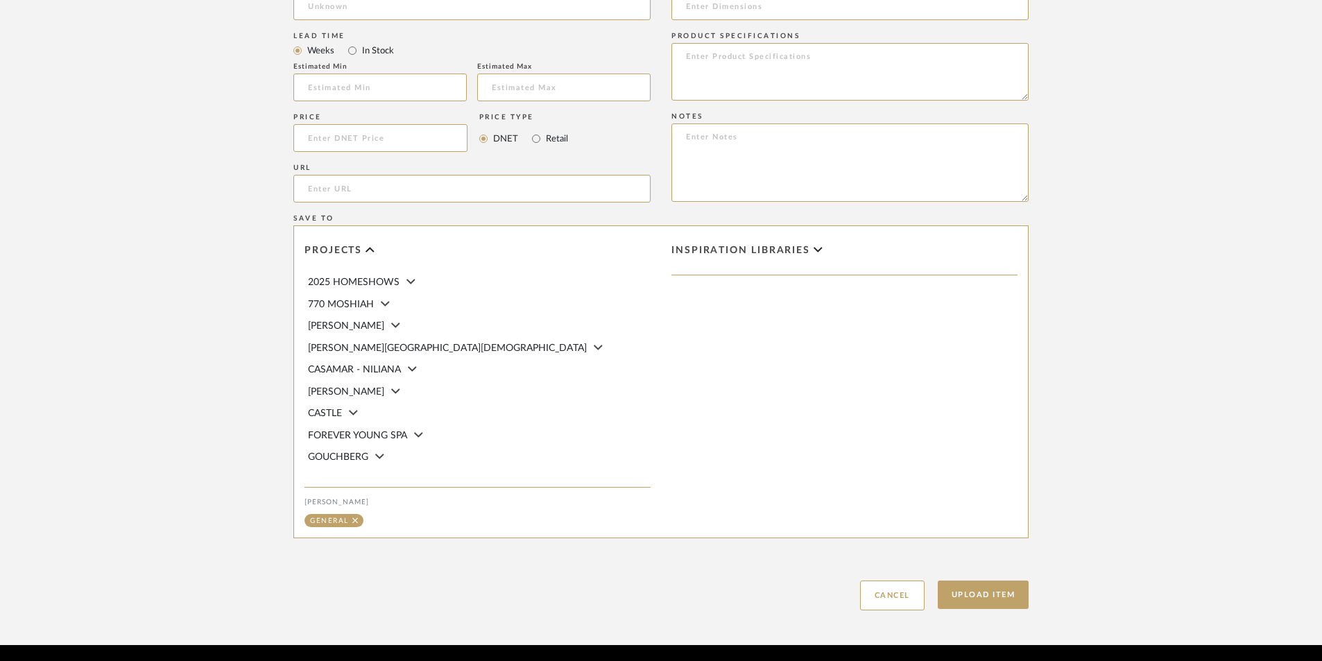
scroll to position [873, 0]
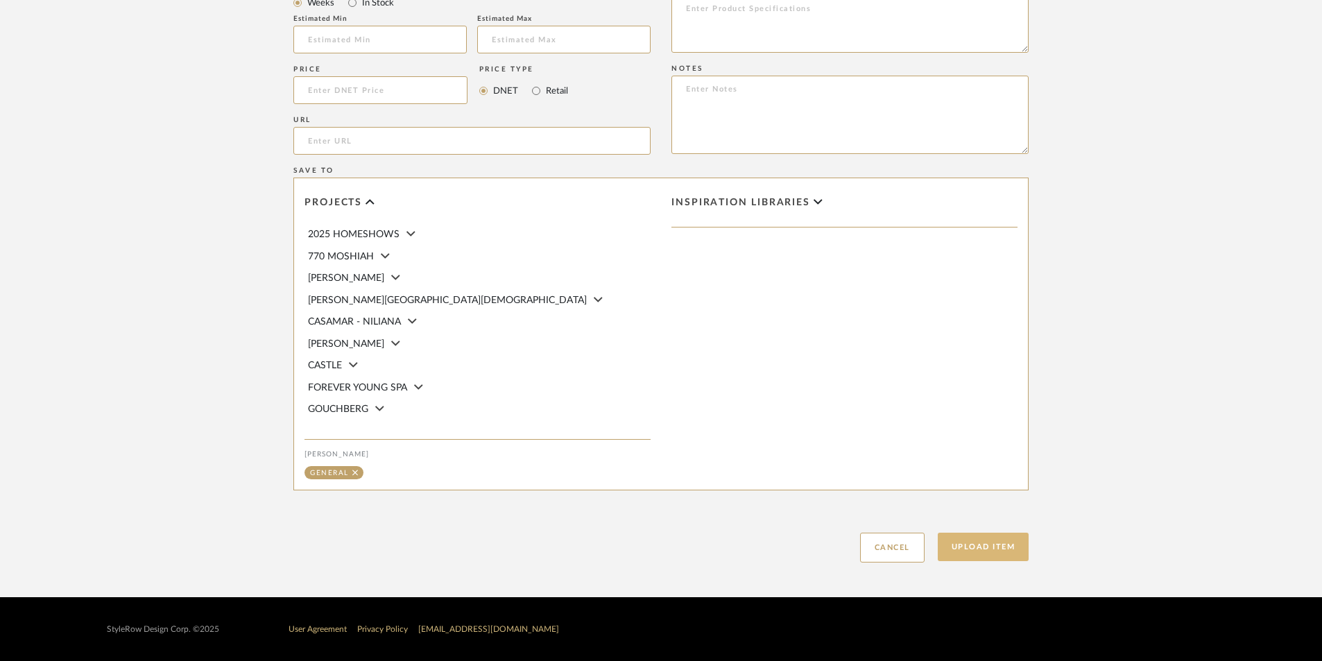
type input "Waterlili stretch +4 center"
click at [954, 541] on button "Upload Item" at bounding box center [984, 547] width 92 height 28
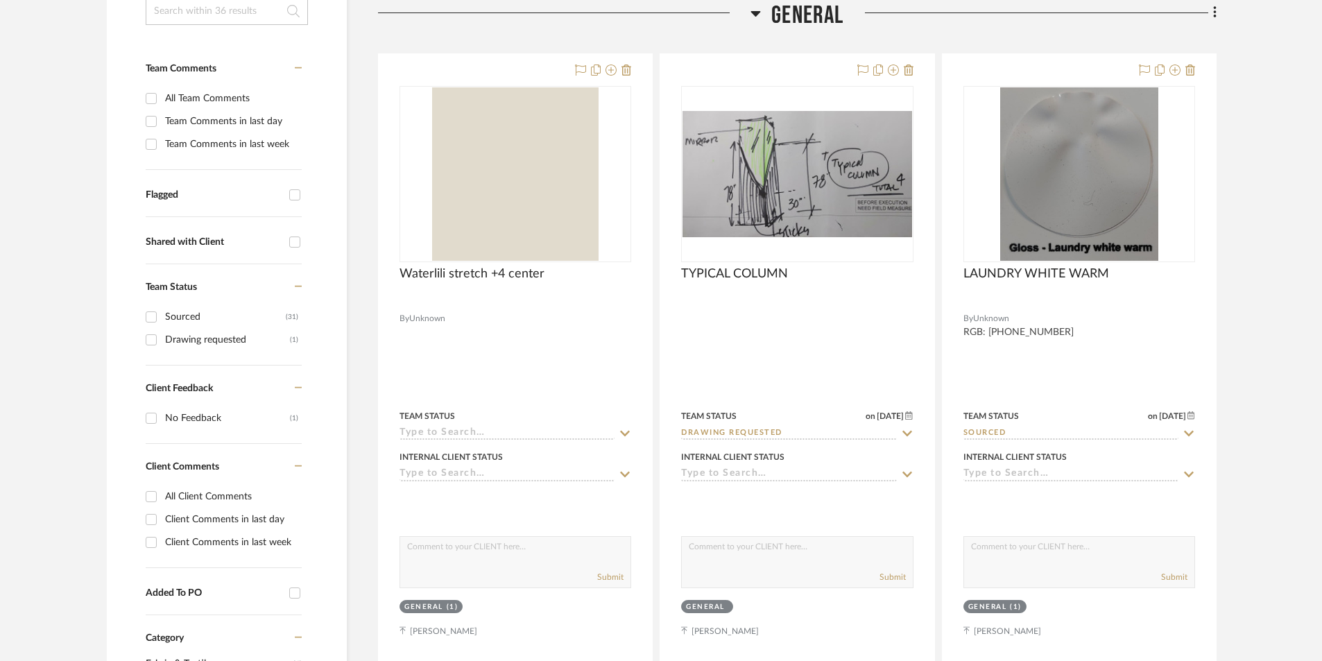
scroll to position [326, 0]
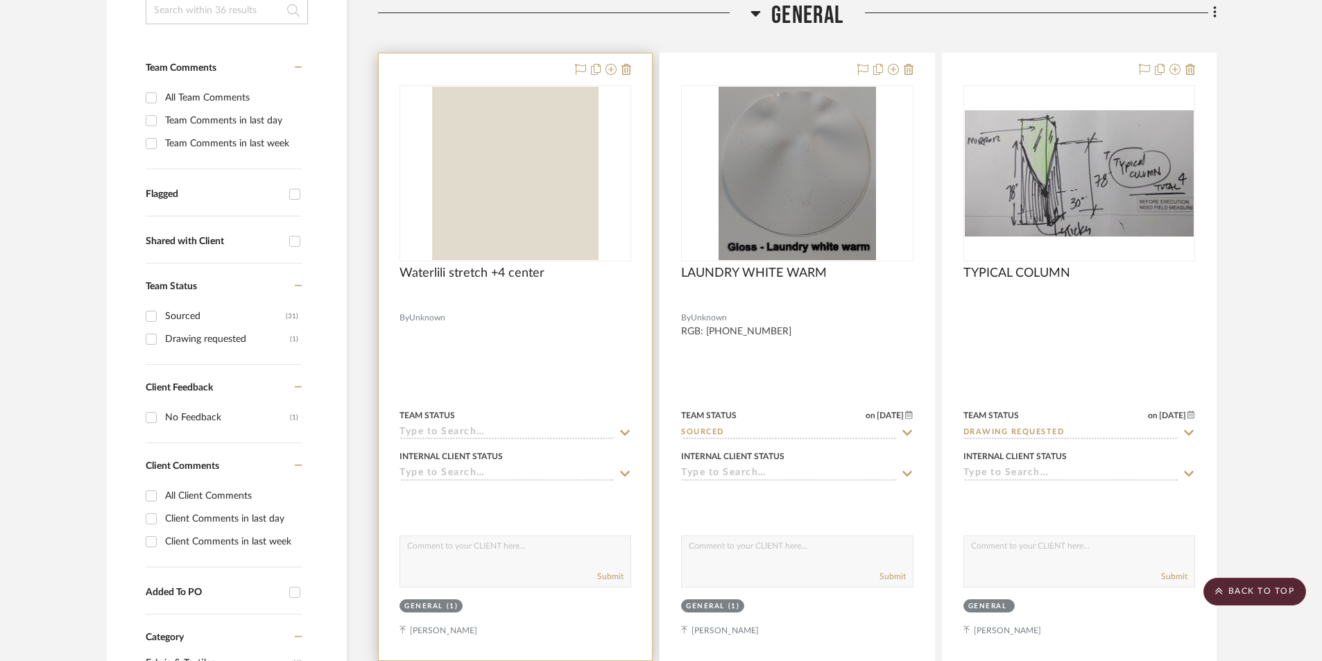
click at [458, 368] on div at bounding box center [515, 356] width 273 height 607
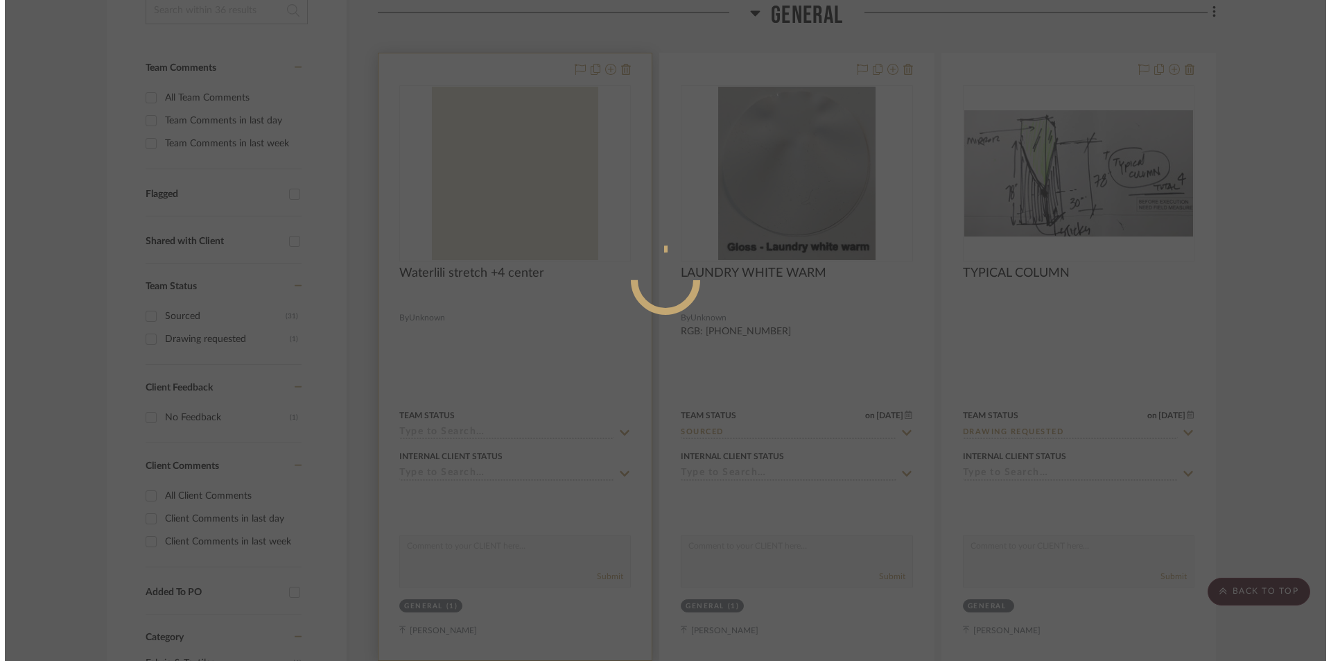
scroll to position [0, 0]
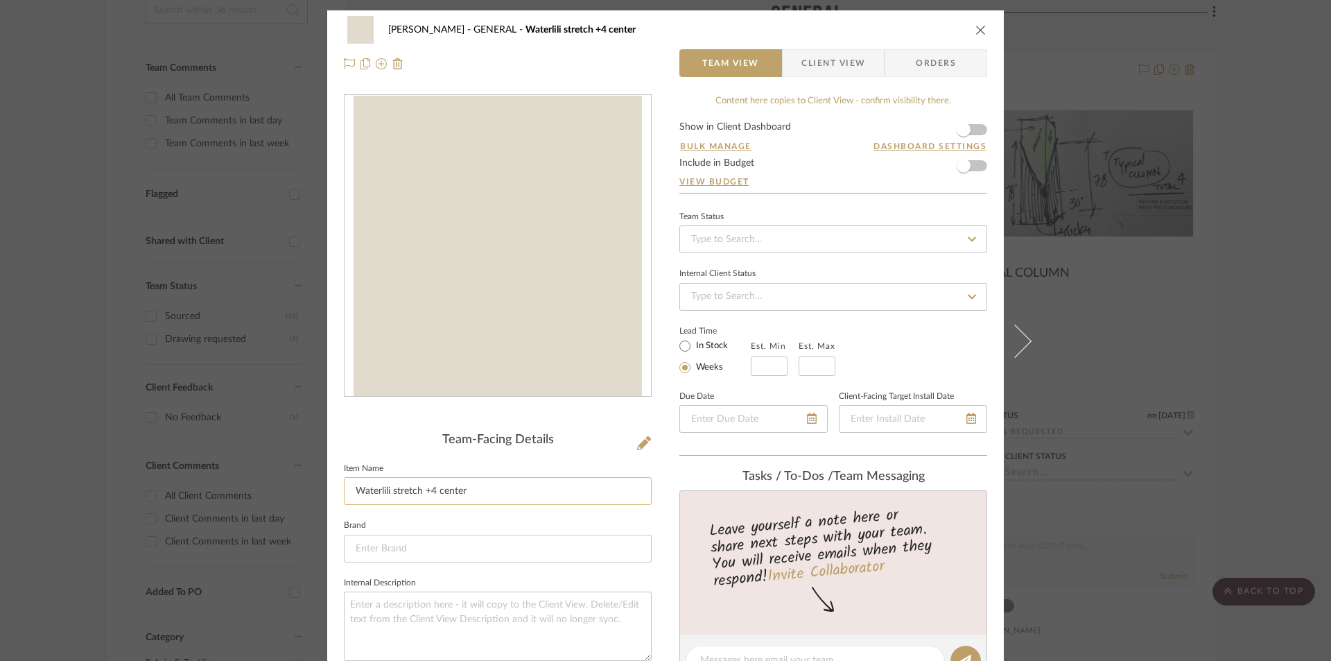
click at [469, 490] on input "Waterlili stretch +4 center" at bounding box center [498, 491] width 308 height 28
type input "Waterlili stretch +4 center (den)"
click at [540, 550] on input at bounding box center [498, 549] width 308 height 28
click at [978, 26] on icon "close" at bounding box center [981, 29] width 11 height 11
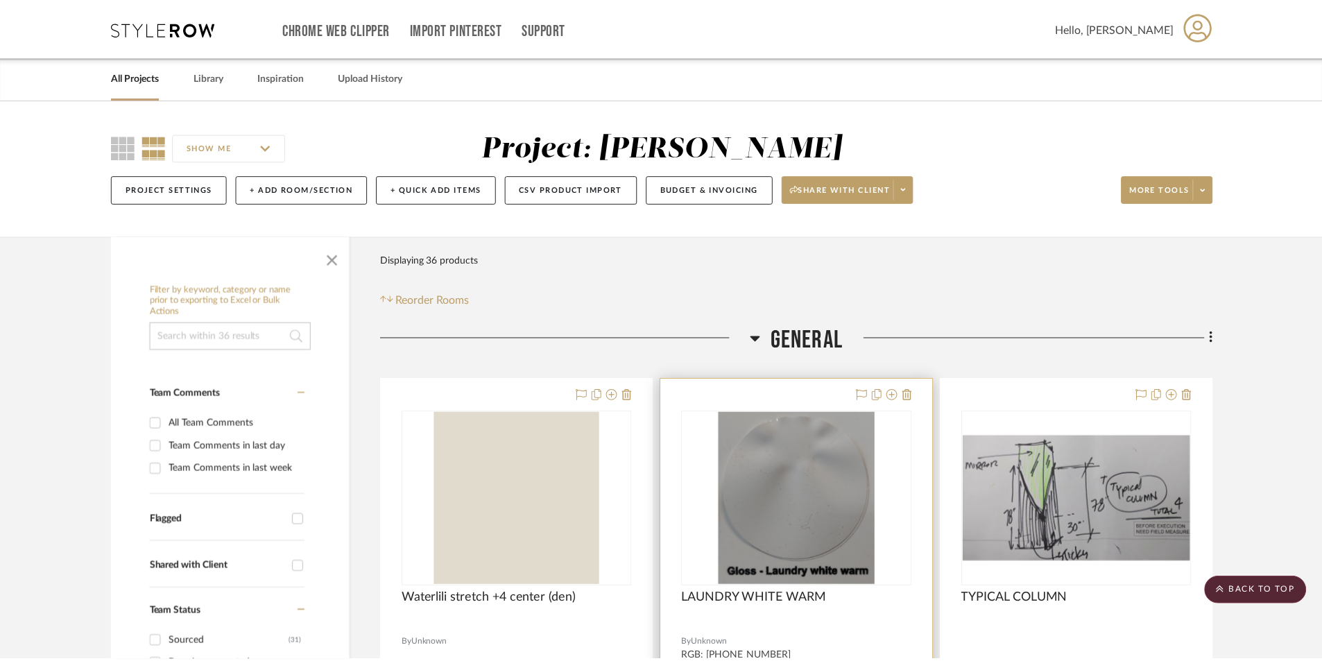
scroll to position [326, 0]
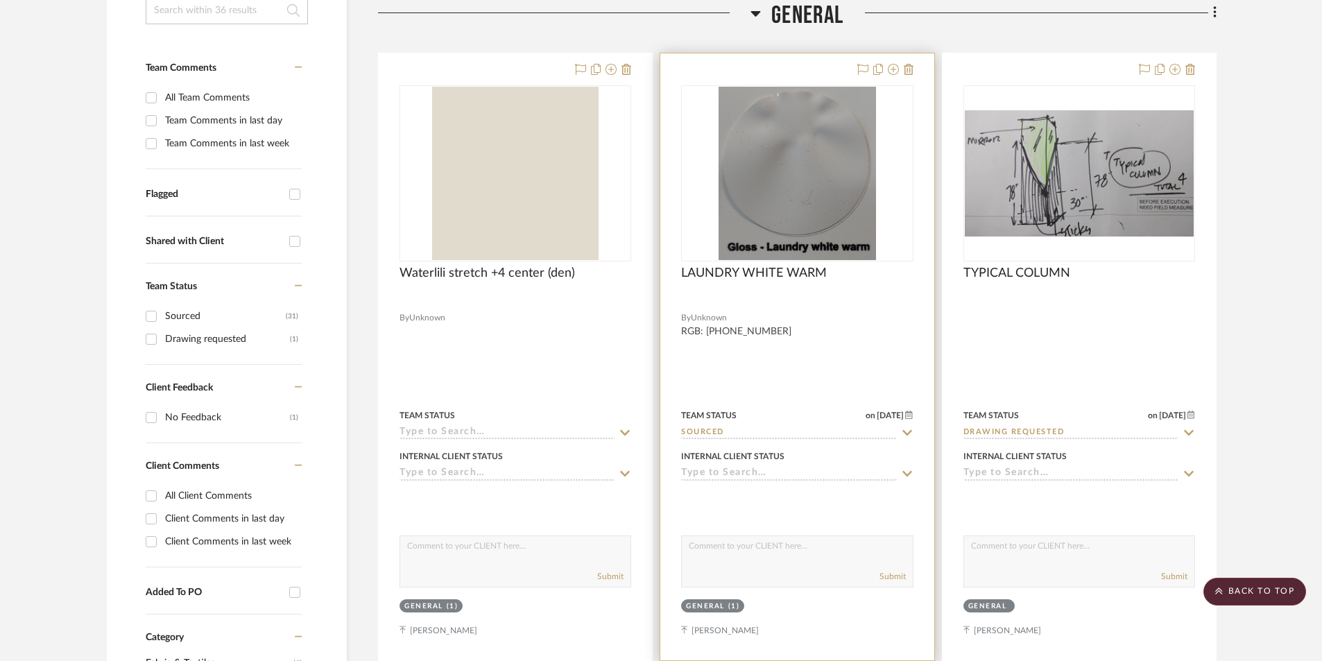
click at [808, 358] on div at bounding box center [796, 356] width 273 height 607
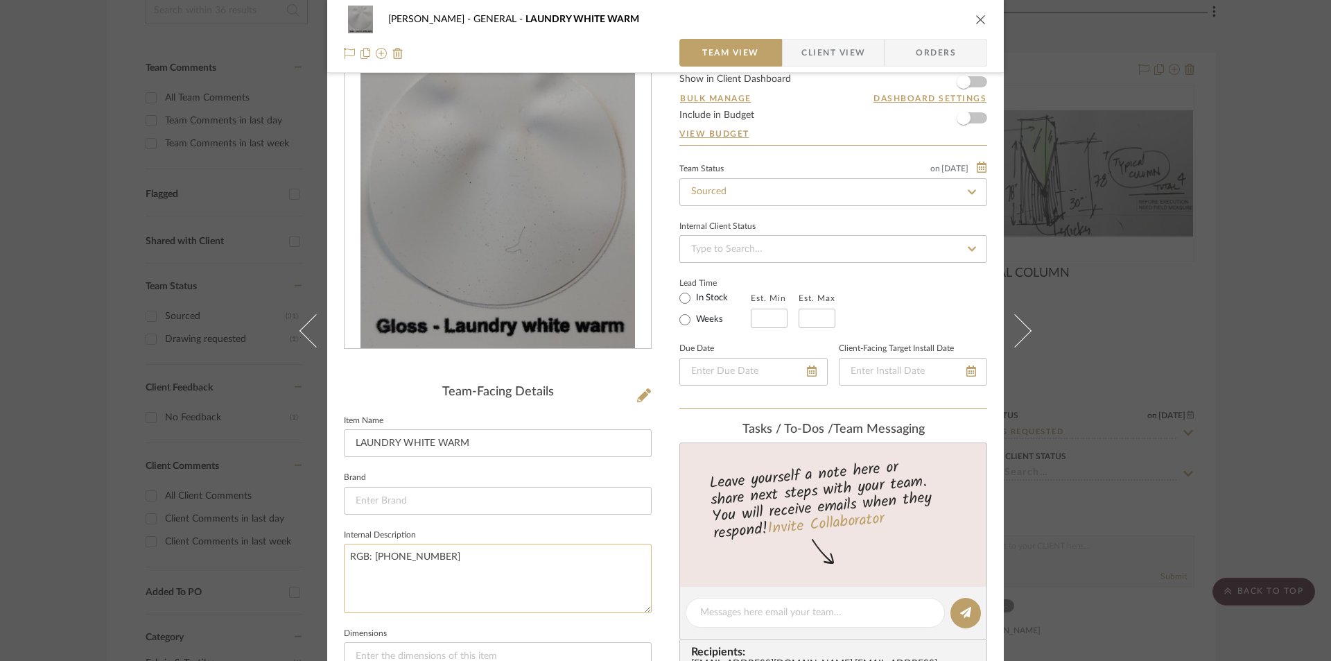
scroll to position [139, 0]
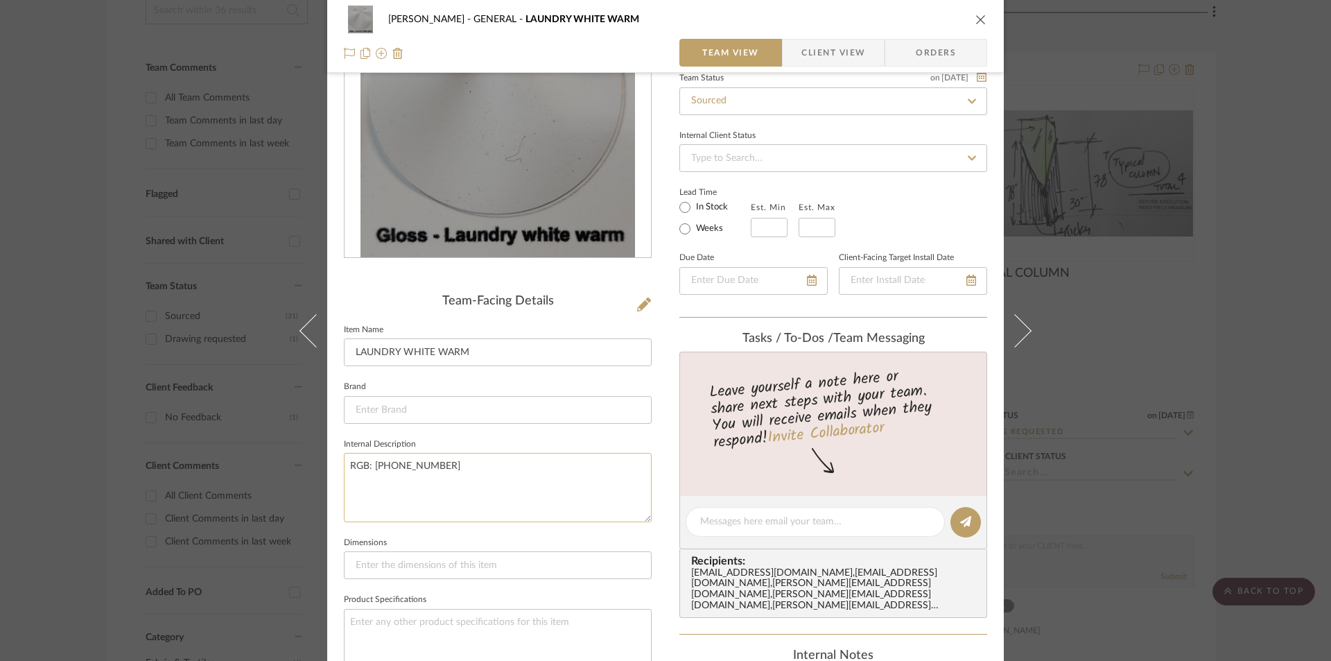
click at [438, 464] on textarea "RGB: [PHONE_NUMBER]" at bounding box center [498, 487] width 308 height 69
drag, startPoint x: 593, startPoint y: 481, endPoint x: 623, endPoint y: 391, distance: 95.0
click at [592, 481] on textarea "RGB: [PHONE_NUMBER] all remaining ceiling will be laundry white warm" at bounding box center [498, 487] width 308 height 69
type textarea "RGB: [PHONE_NUMBER] all remaining ceiling will be laundry white warm"
click at [976, 15] on icon "close" at bounding box center [981, 19] width 11 height 11
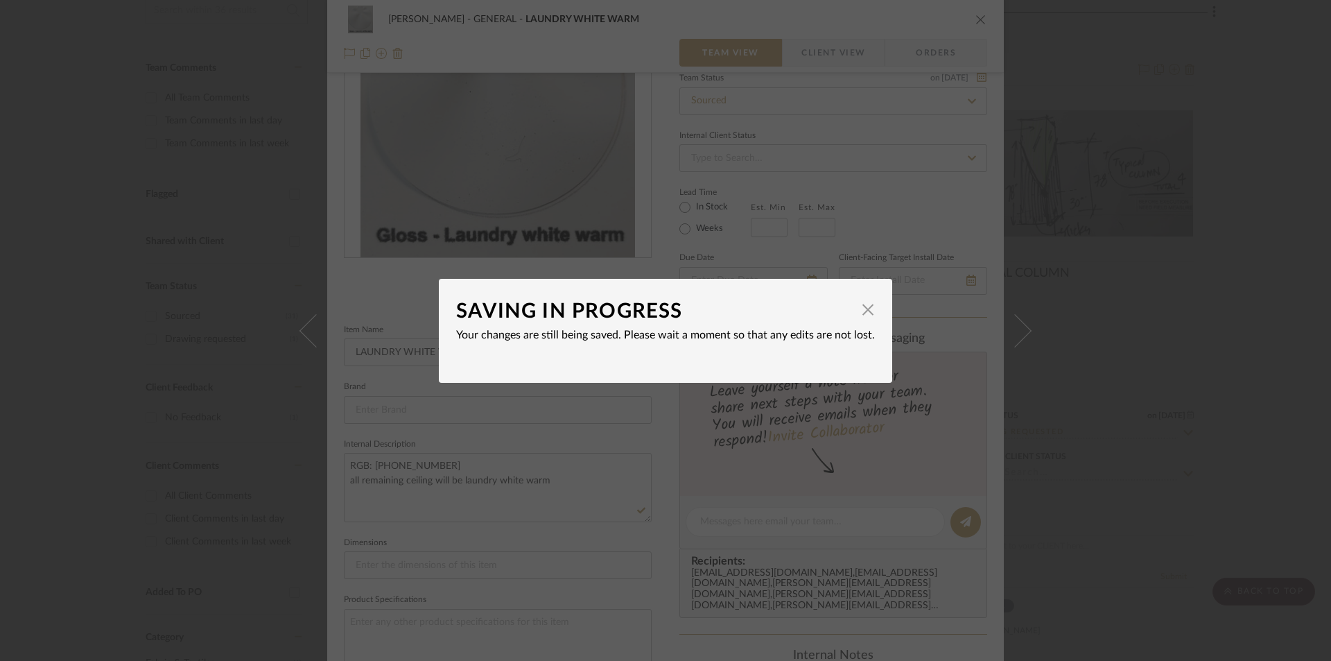
drag, startPoint x: 975, startPoint y: 19, endPoint x: 965, endPoint y: 53, distance: 34.7
click at [976, 19] on div "SAVING IN PROGRESS × Your changes are still being saved. Please wait a moment s…" at bounding box center [665, 330] width 1331 height 661
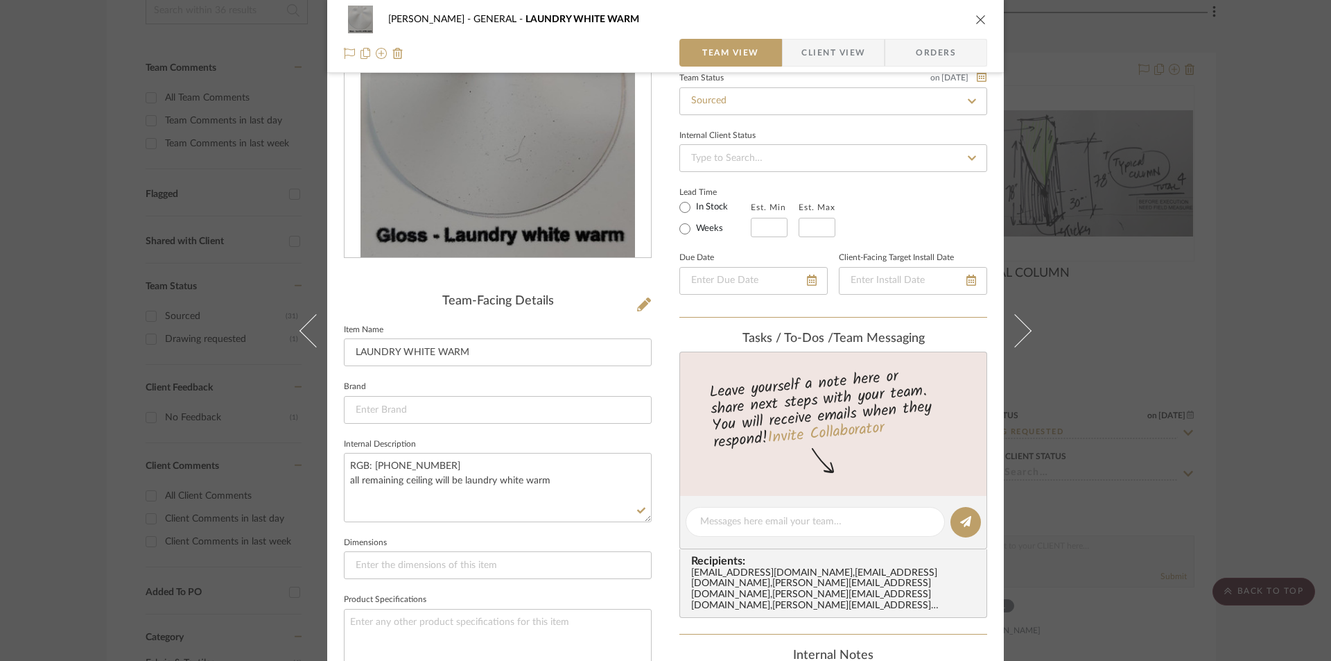
click at [976, 19] on icon "close" at bounding box center [981, 19] width 11 height 11
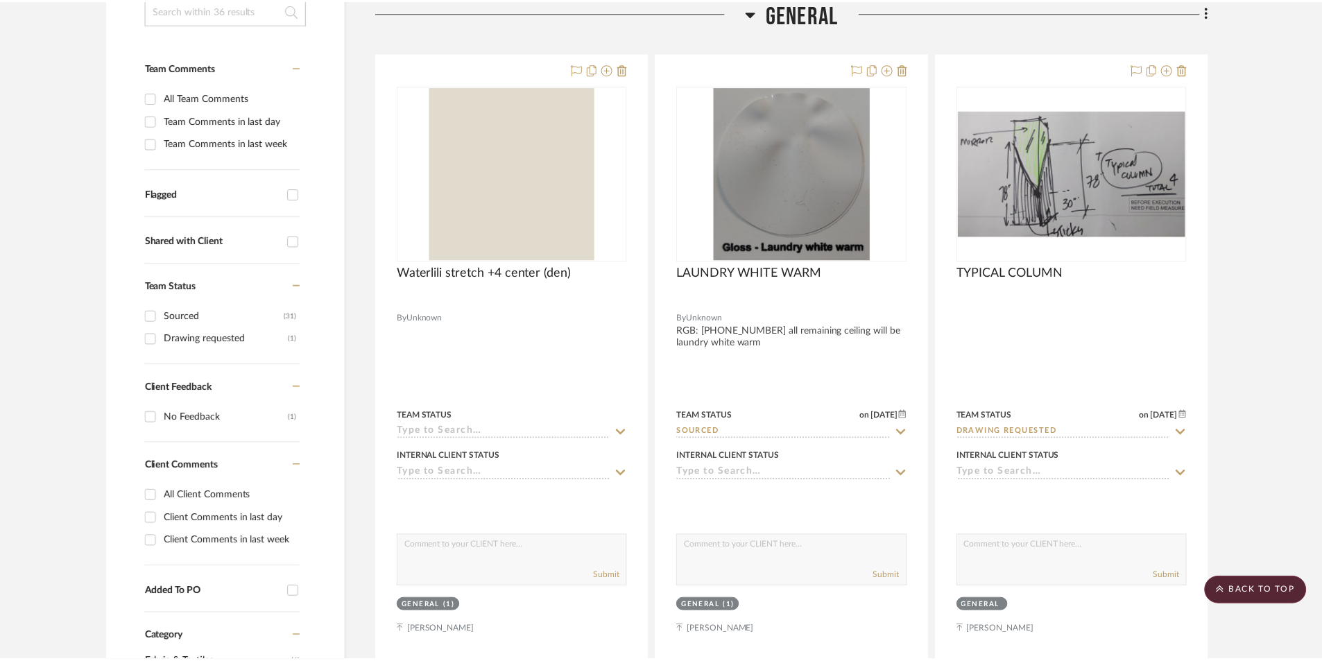
scroll to position [326, 0]
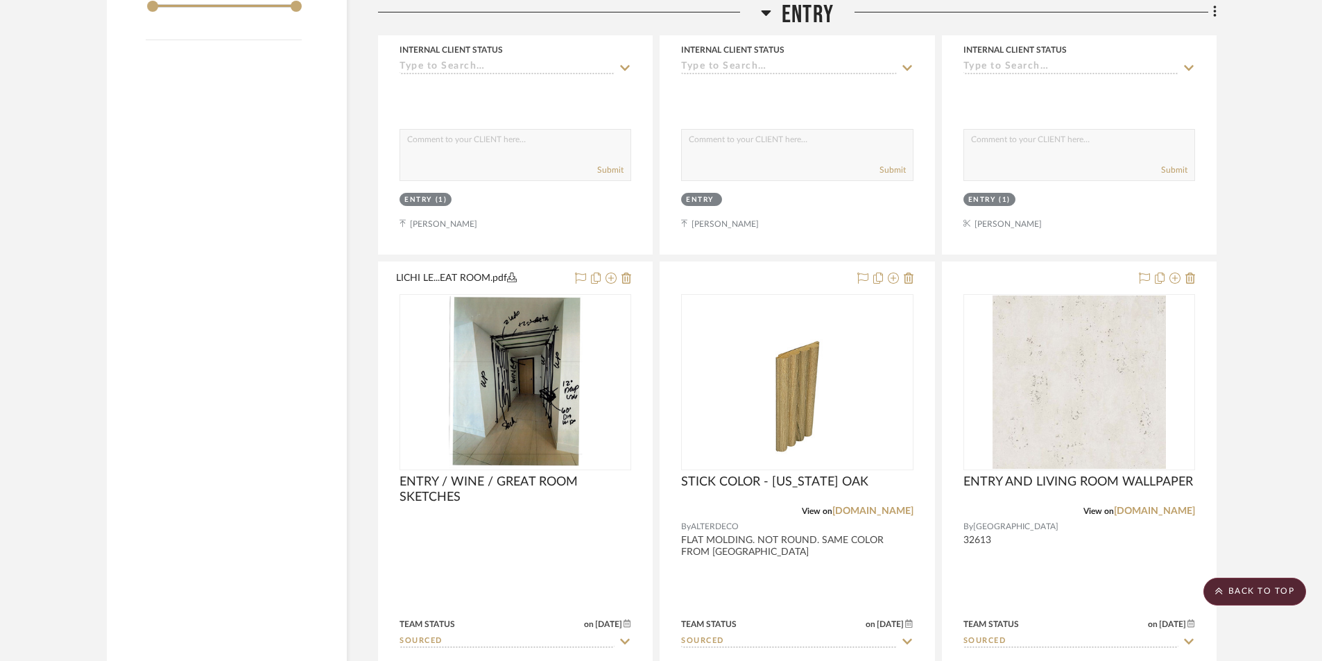
scroll to position [2221, 0]
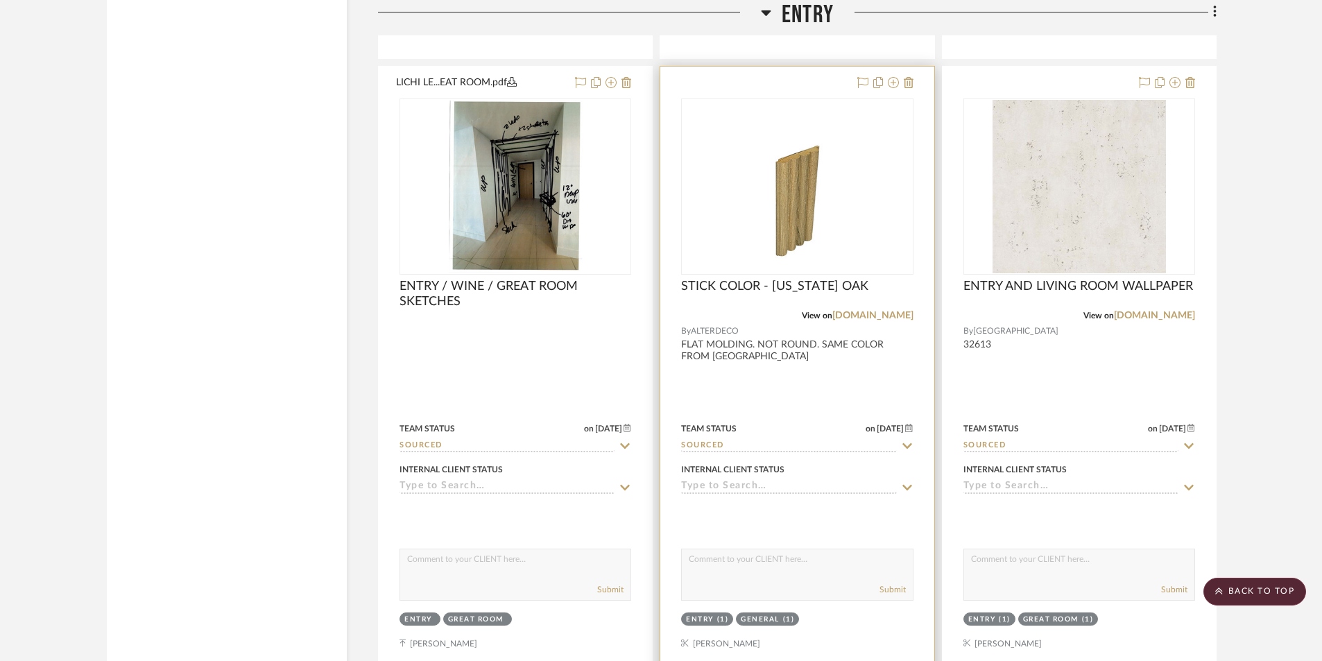
click at [809, 390] on div at bounding box center [796, 370] width 273 height 607
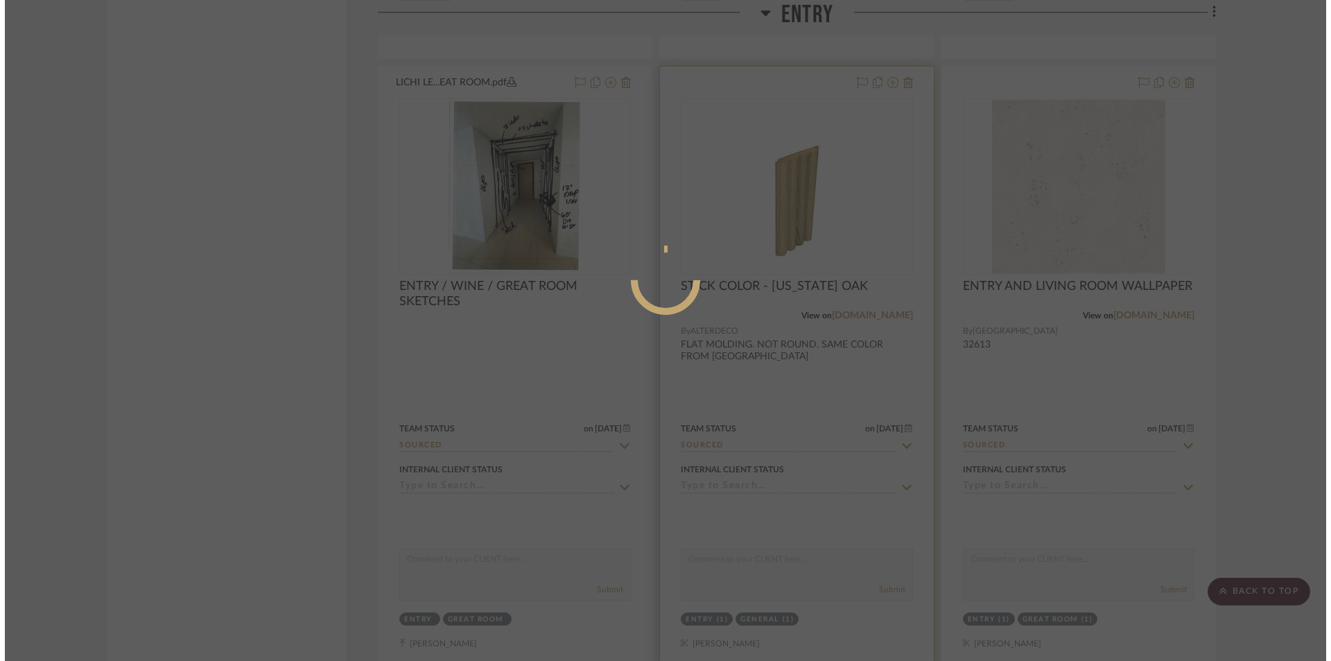
scroll to position [0, 0]
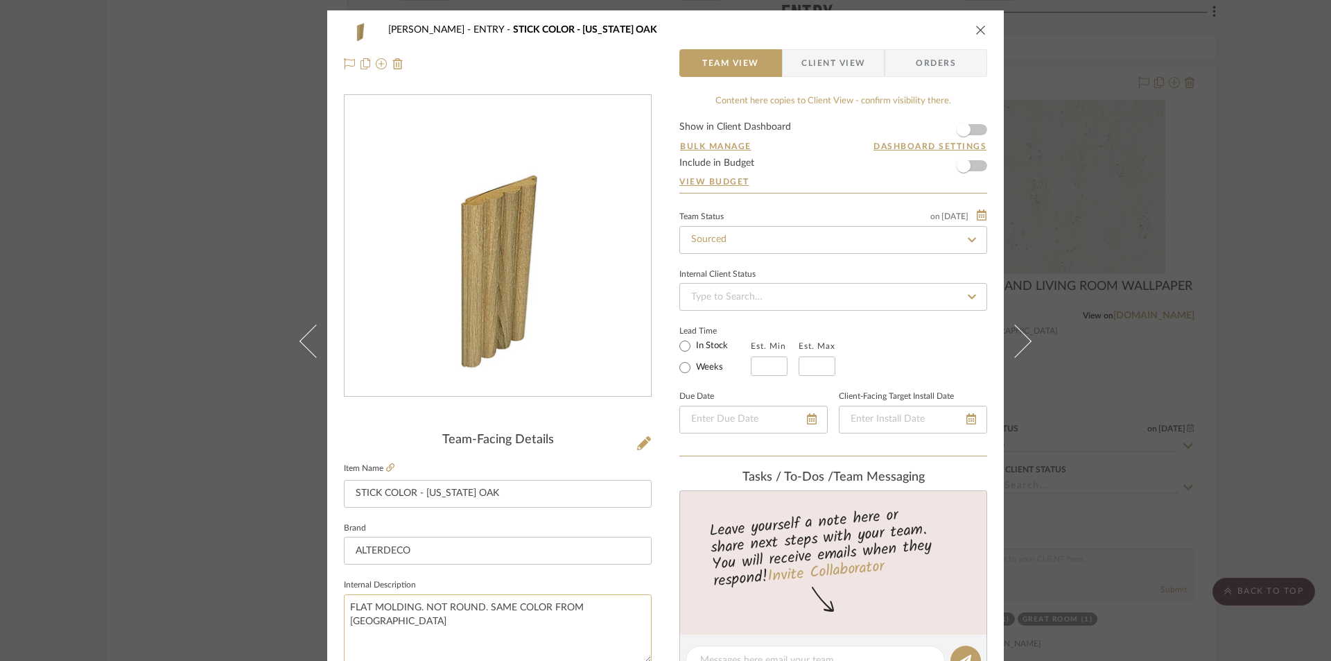
click at [639, 609] on textarea "FLAT MOLDING. NOT ROUND. SAME COLOR FROM [GEOGRAPHIC_DATA]" at bounding box center [498, 628] width 308 height 69
click at [563, 636] on textarea "FLAT MOLDING. NOT ROUND. SAME COLOR FROM [GEOGRAPHIC_DATA]. [PERSON_NAME] door …" at bounding box center [498, 628] width 308 height 69
type textarea "FLAT MOLDING. NOT ROUND. SAME COLOR FROM [GEOGRAPHIC_DATA]. [PERSON_NAME] door …"
click at [980, 22] on div "[PERSON_NAME] ENTRY STICK COLOR - [US_STATE] OAK" at bounding box center [666, 30] width 644 height 28
click at [976, 31] on icon "close" at bounding box center [981, 29] width 11 height 11
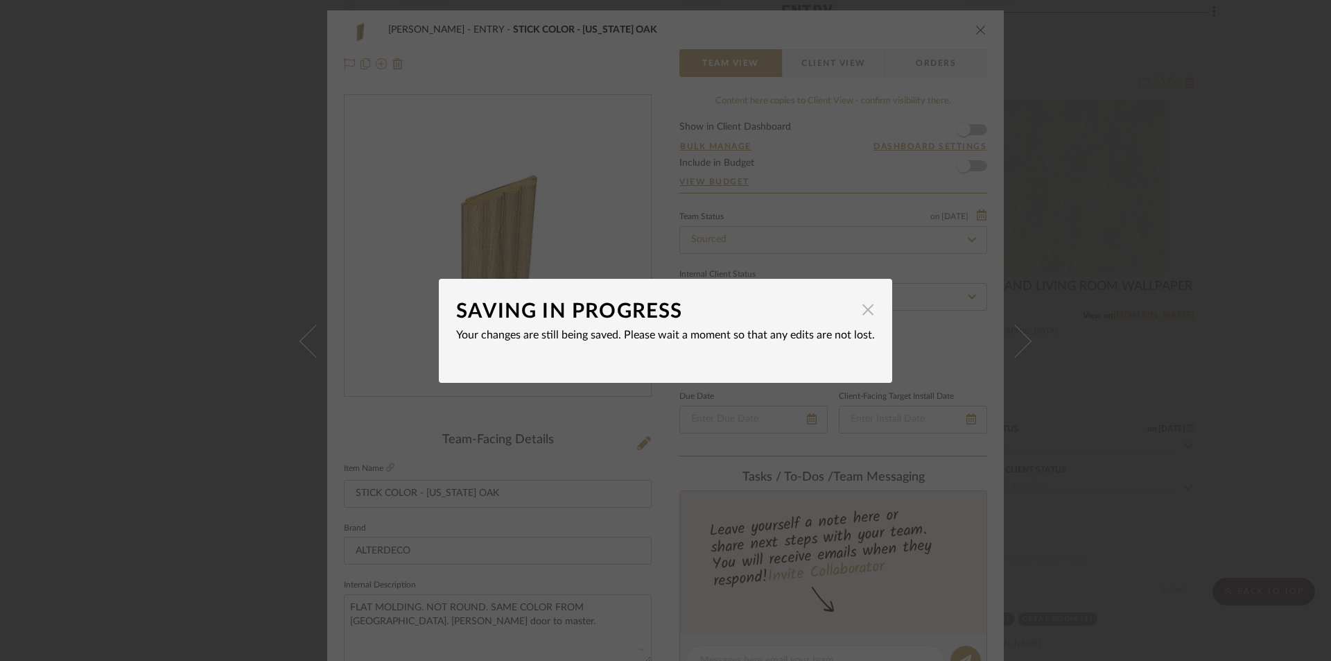
click at [867, 311] on dialog-content "SAVING IN PROGRESS × Your changes are still being saved. Please wait a moment s…" at bounding box center [666, 331] width 454 height 104
drag, startPoint x: 856, startPoint y: 313, endPoint x: 871, endPoint y: 312, distance: 14.6
click at [856, 312] on span "button" at bounding box center [868, 310] width 28 height 28
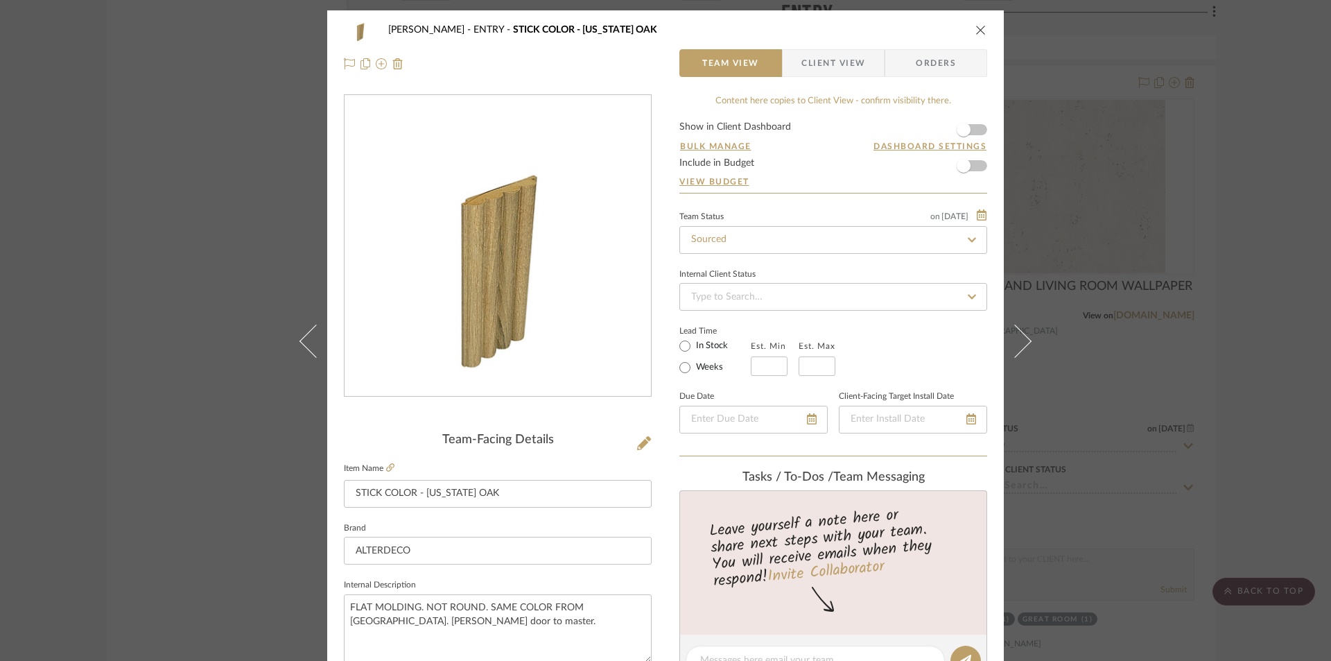
click at [979, 20] on div "[PERSON_NAME] ENTRY STICK COLOR - [US_STATE] OAK" at bounding box center [666, 30] width 644 height 28
click at [976, 30] on icon "close" at bounding box center [981, 29] width 11 height 11
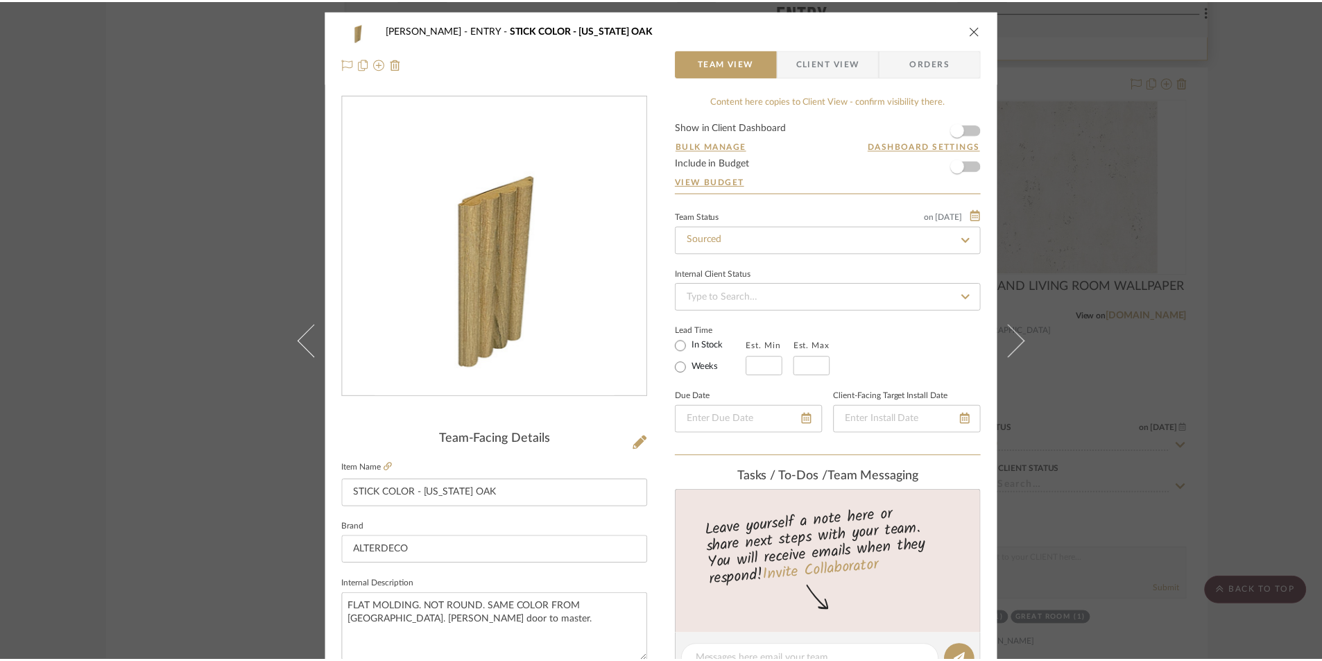
scroll to position [2221, 0]
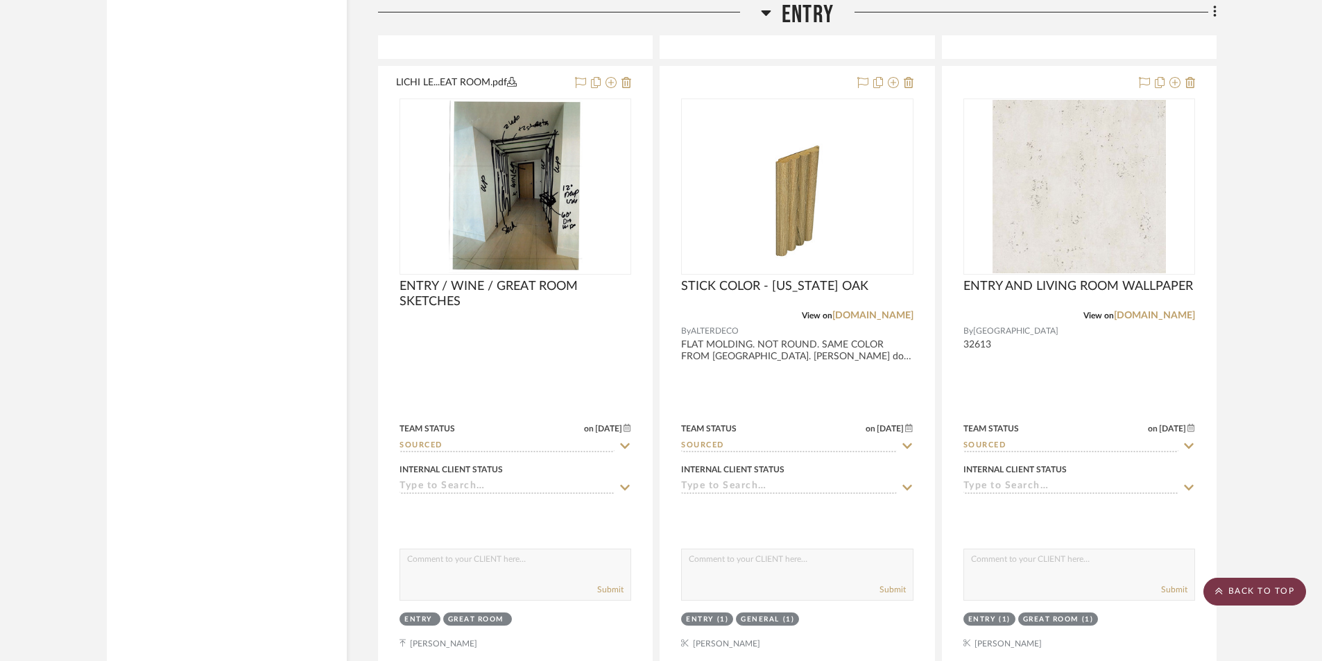
click at [1267, 592] on scroll-to-top-button "BACK TO TOP" at bounding box center [1254, 592] width 103 height 28
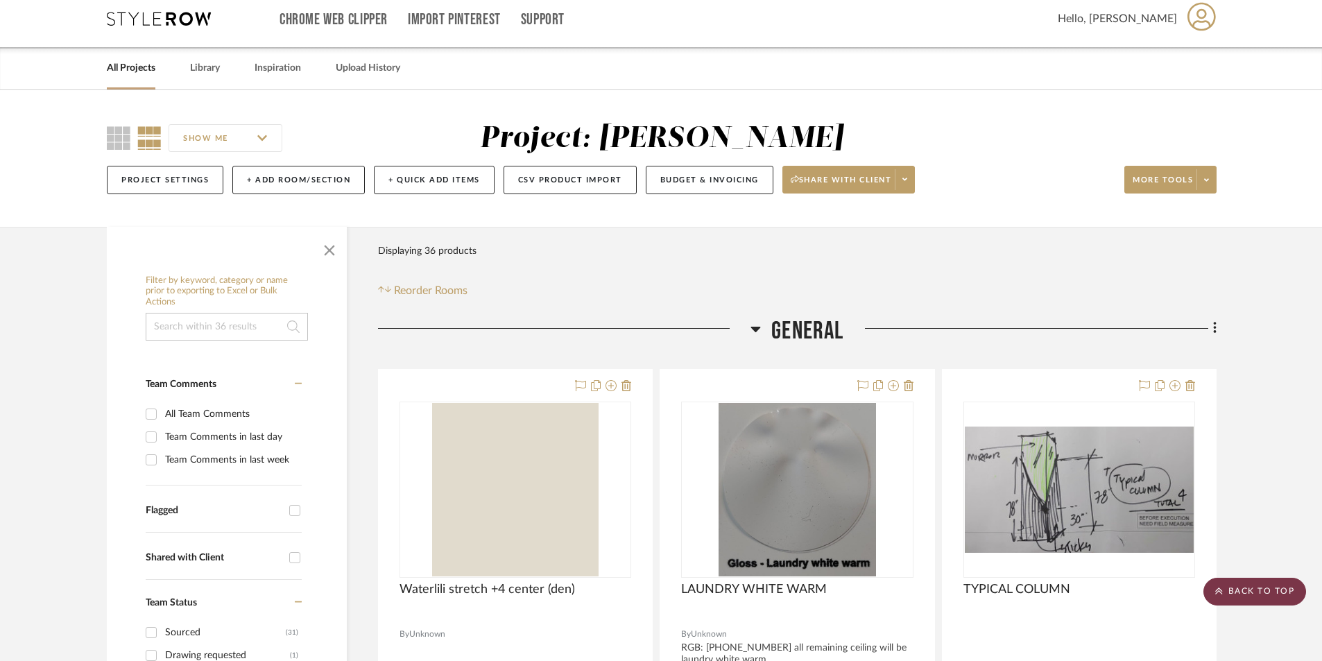
scroll to position [0, 0]
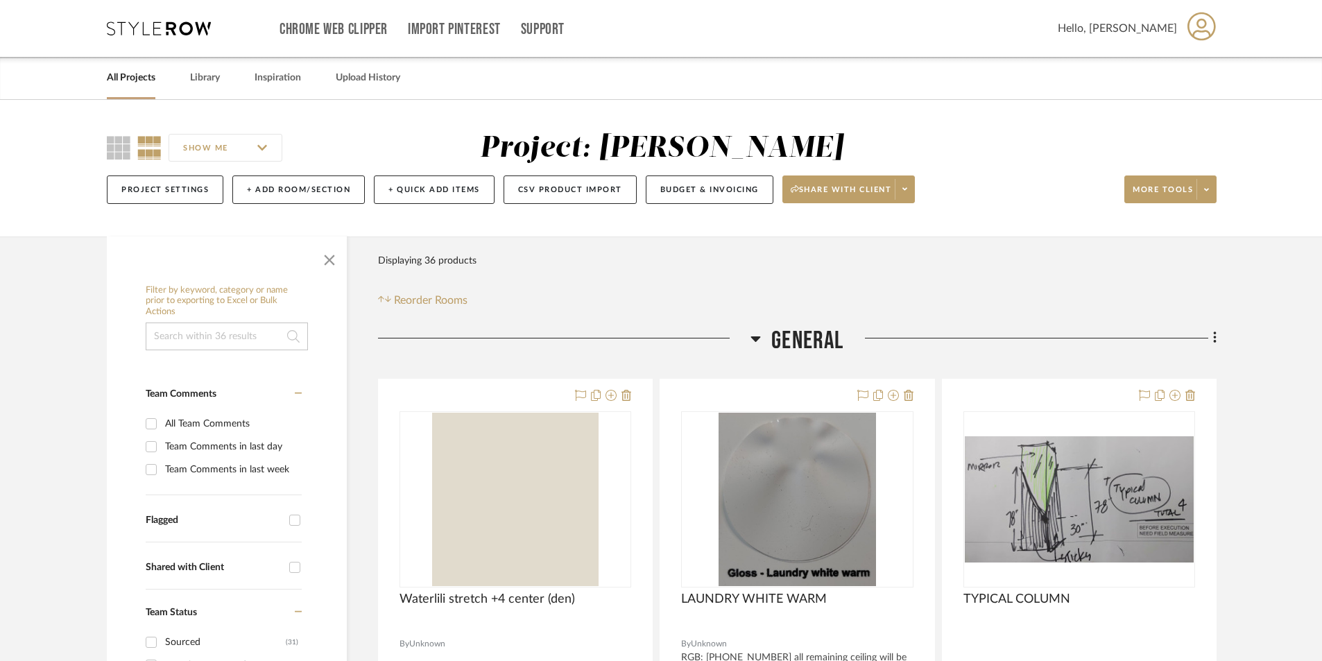
drag, startPoint x: 715, startPoint y: 289, endPoint x: 787, endPoint y: 312, distance: 75.7
click at [717, 290] on div "Filter Products Displaying 36 products Reorder Rooms" at bounding box center [797, 278] width 838 height 62
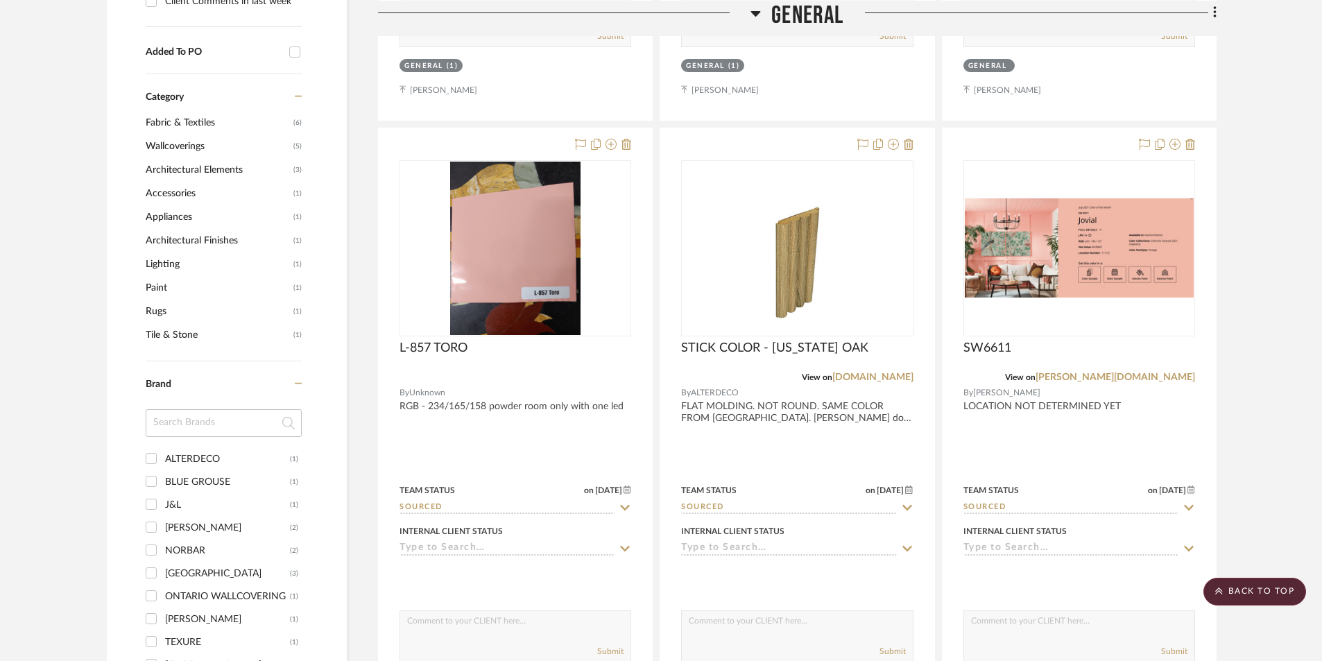
scroll to position [879, 0]
